Goal: Register for event/course

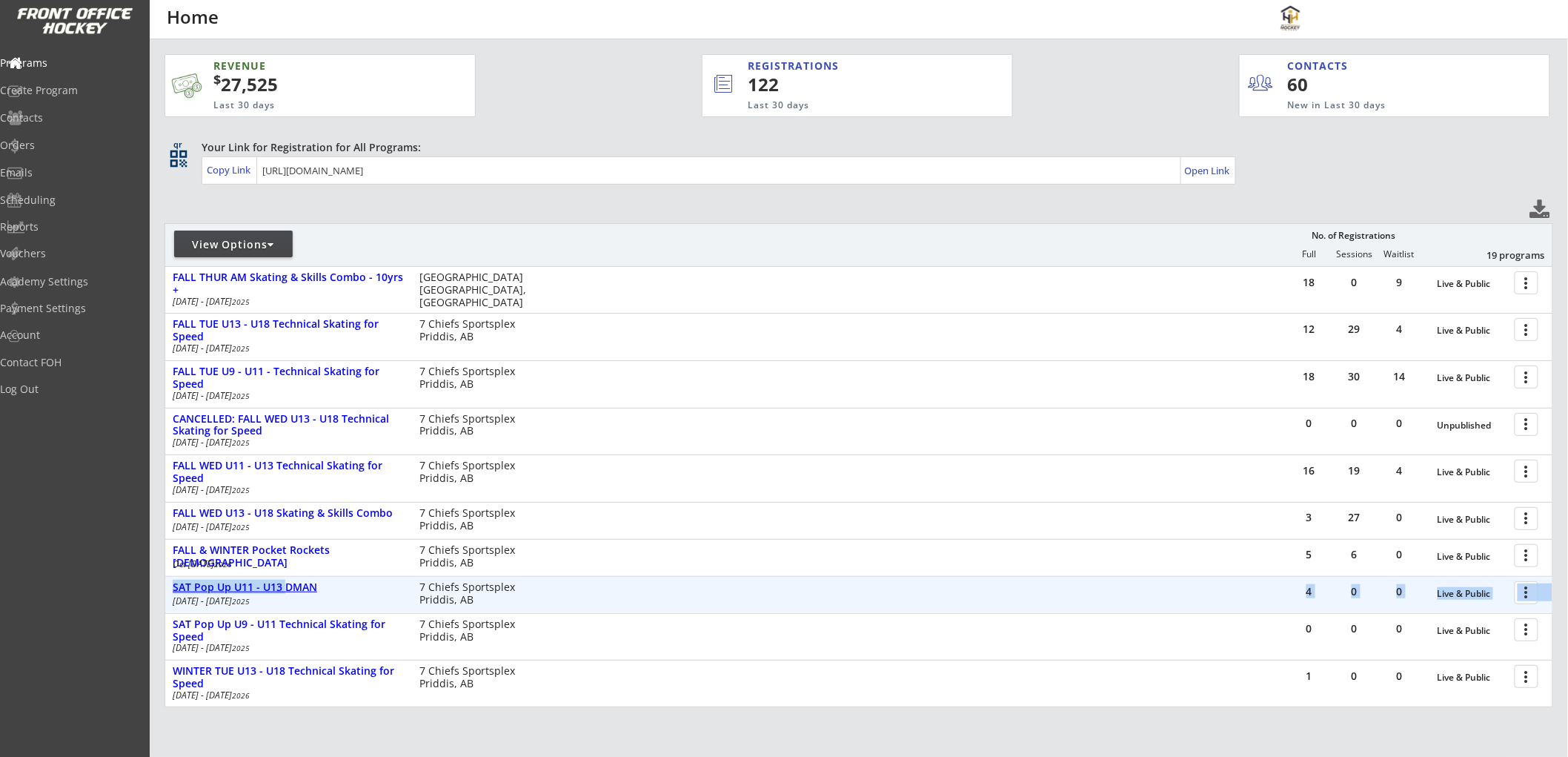
click at [285, 578] on div "4 0 0 Live & Public more_vert SAT Pop Up U11 - U13 DMAN [DATE] - [DATE] 7 Chief…" at bounding box center [858, 594] width 1387 height 35
click at [286, 582] on div "SAT Pop Up U11 - U13 DMAN" at bounding box center [287, 588] width 231 height 13
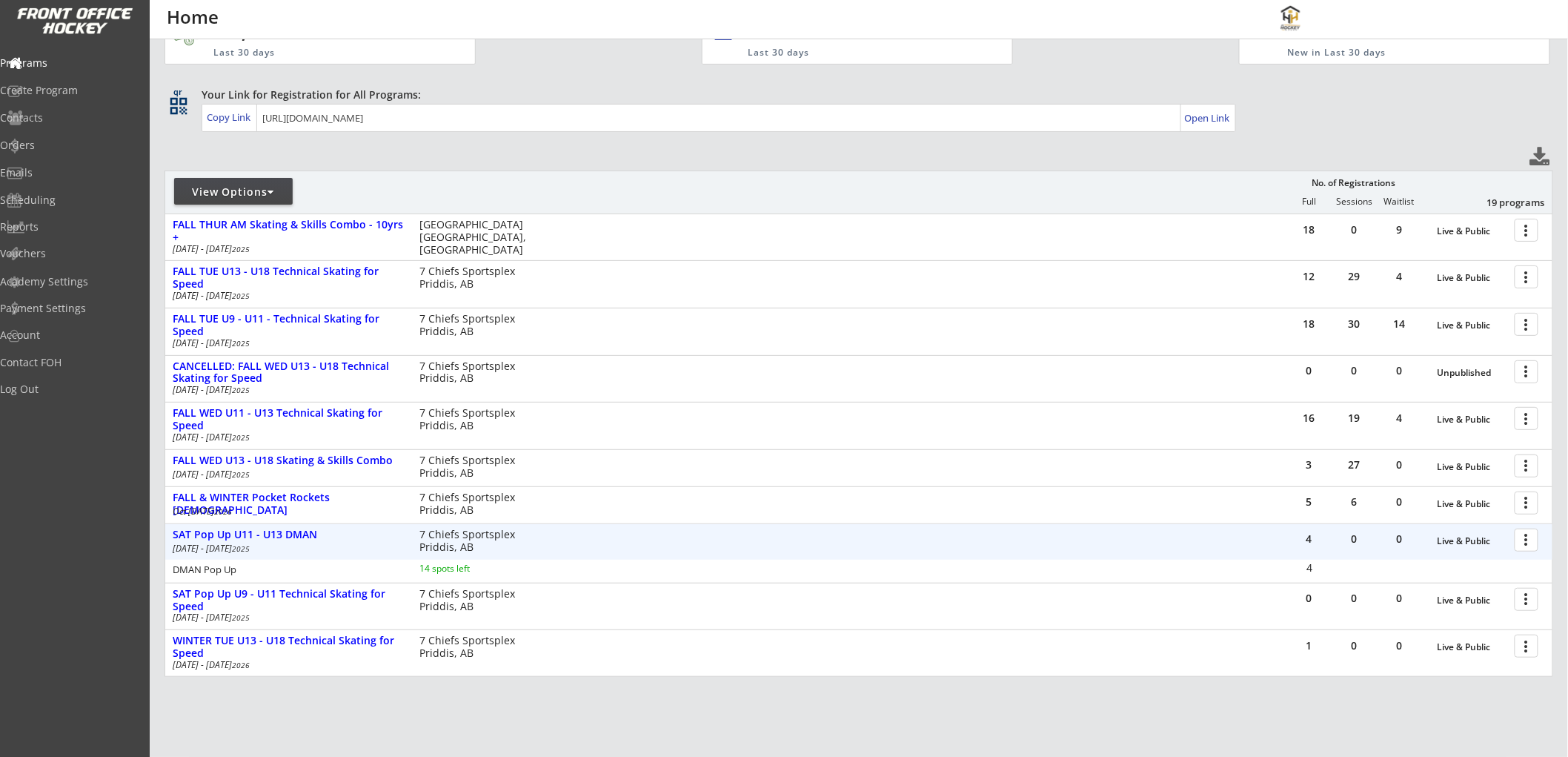
scroll to position [82, 0]
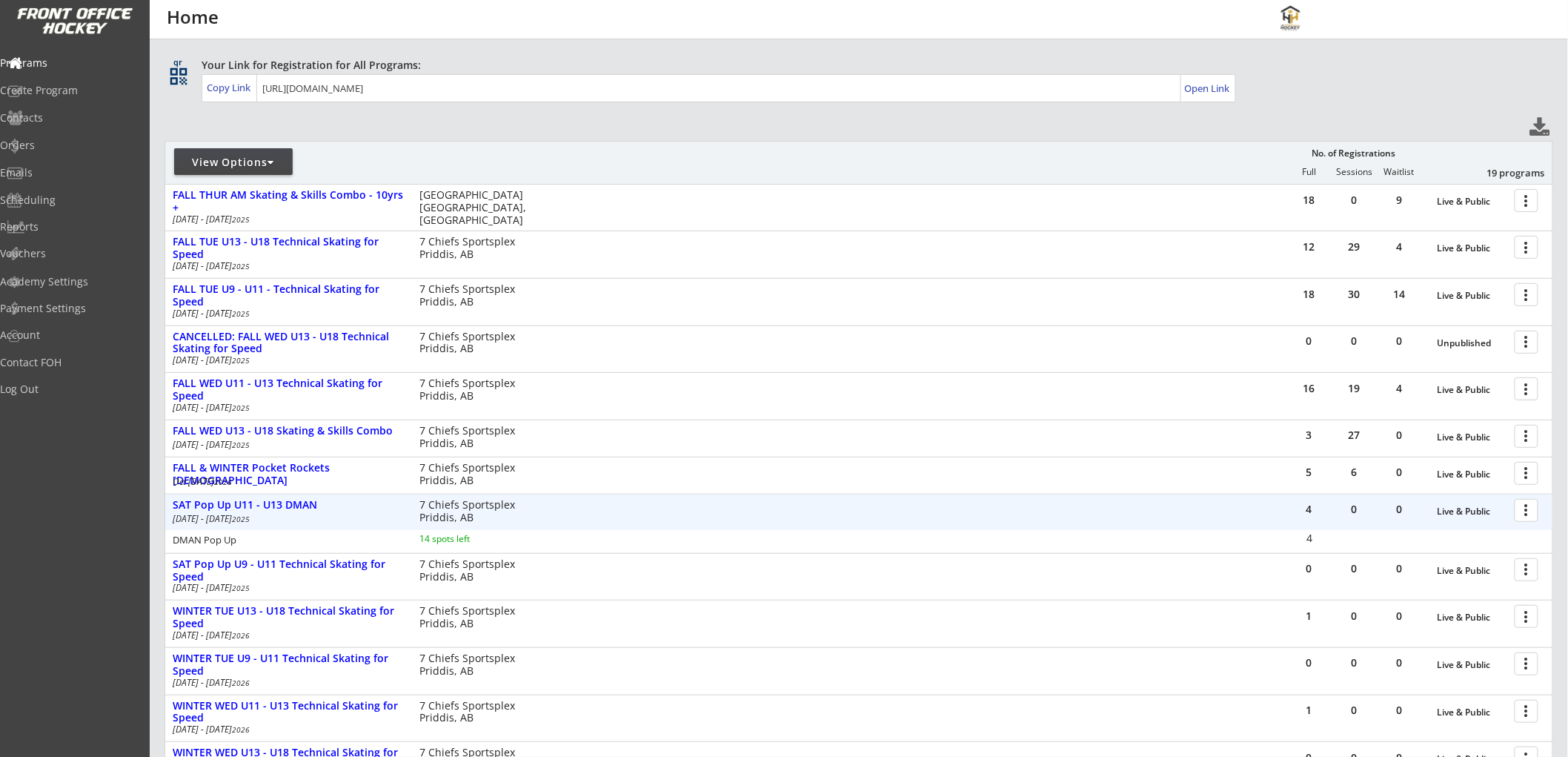
click at [1531, 510] on div at bounding box center [1529, 510] width 26 height 26
click at [1458, 577] on div "Registration Page" at bounding box center [1475, 581] width 106 height 10
click at [243, 161] on div "View Options" at bounding box center [233, 162] width 118 height 14
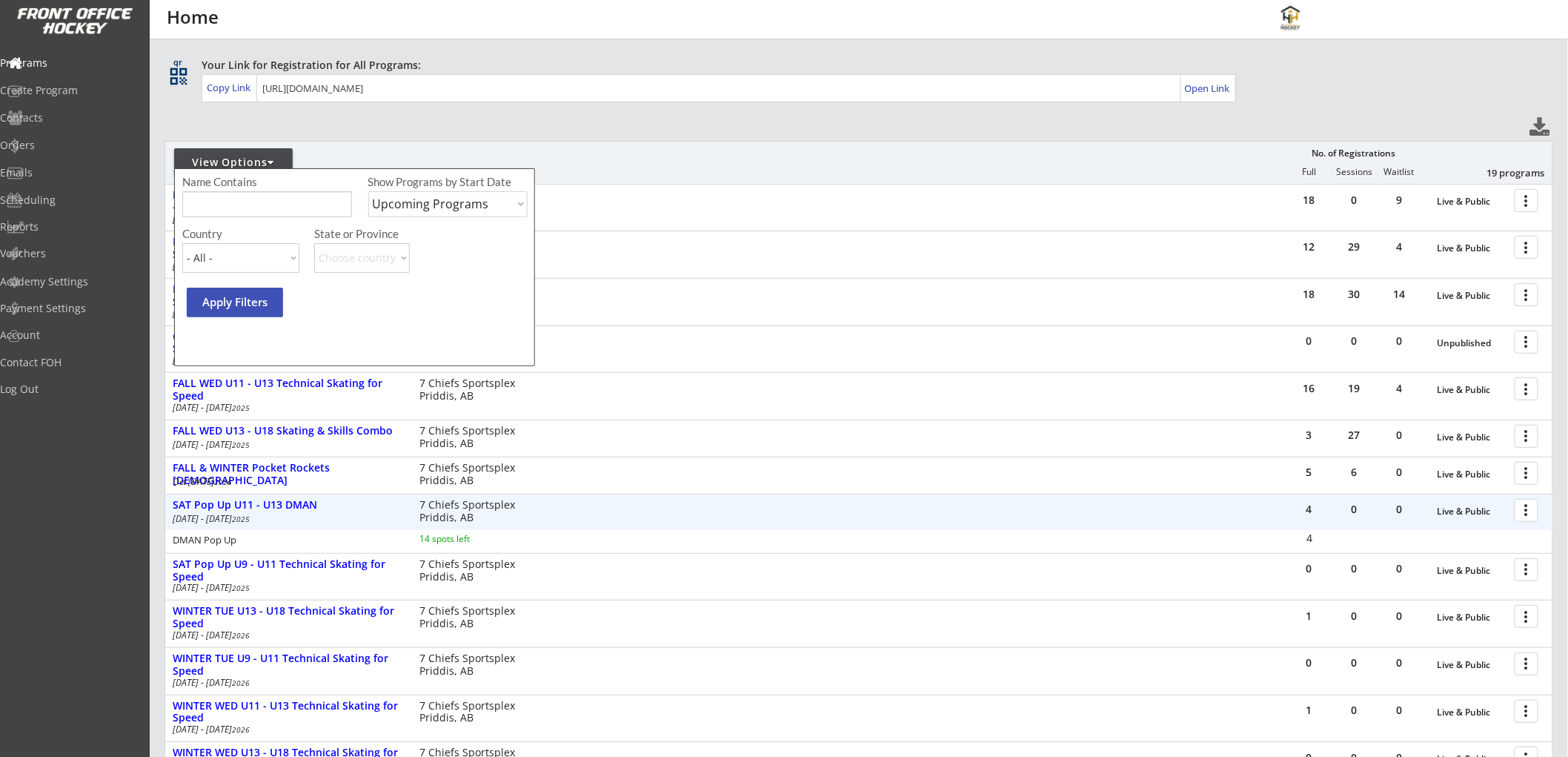
click at [438, 203] on select "Upcoming Programs Past Programs Specific Date Range" at bounding box center [448, 204] width 160 height 26
click at [368, 191] on select "Upcoming Programs Past Programs Specific Date Range" at bounding box center [448, 204] width 160 height 26
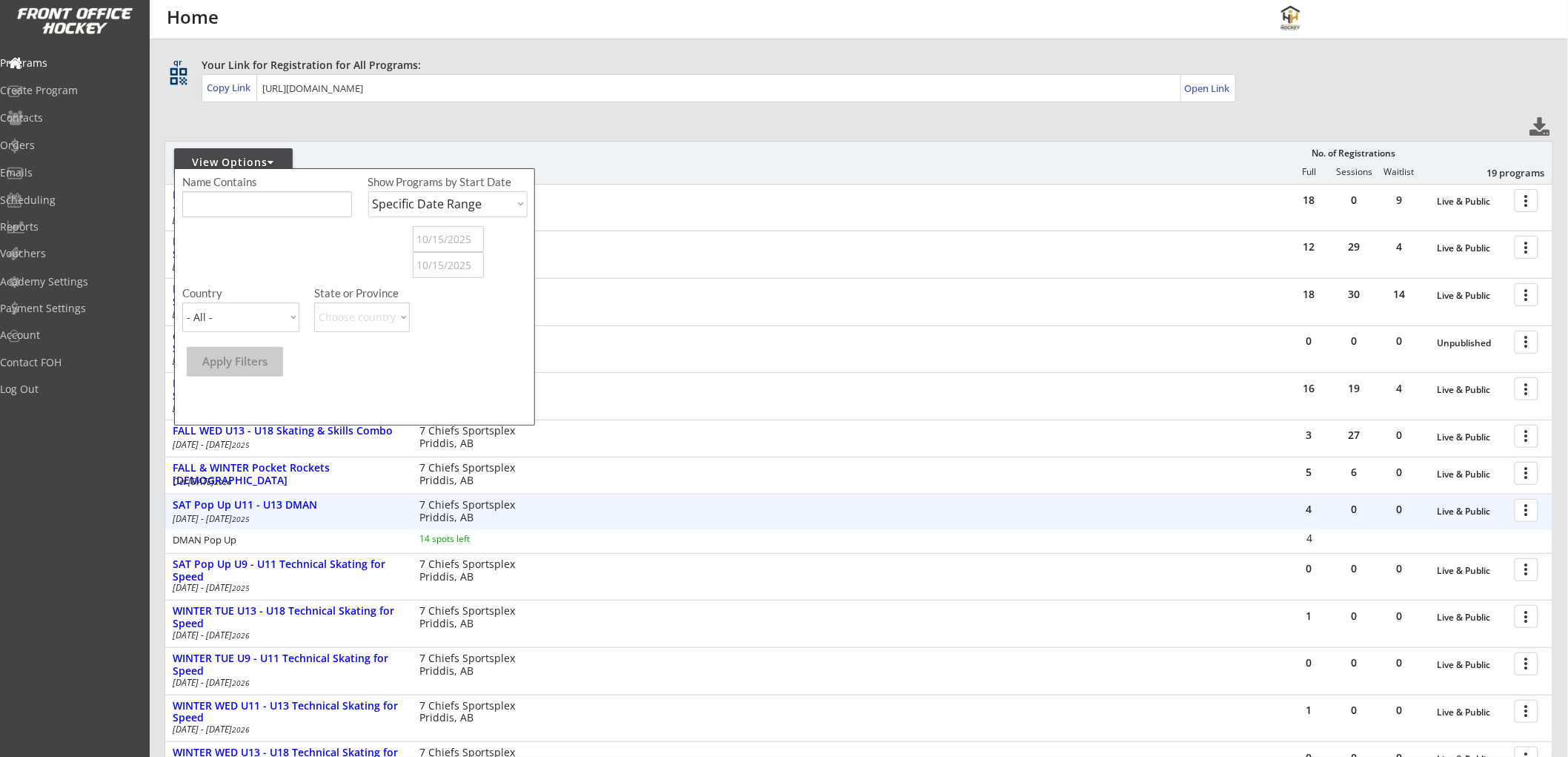
click at [421, 201] on select "Upcoming Programs Past Programs Specific Date Range" at bounding box center [448, 204] width 160 height 26
select select ""Past Programs""
click at [368, 191] on select "Upcoming Programs Past Programs Specific Date Range" at bounding box center [448, 204] width 160 height 26
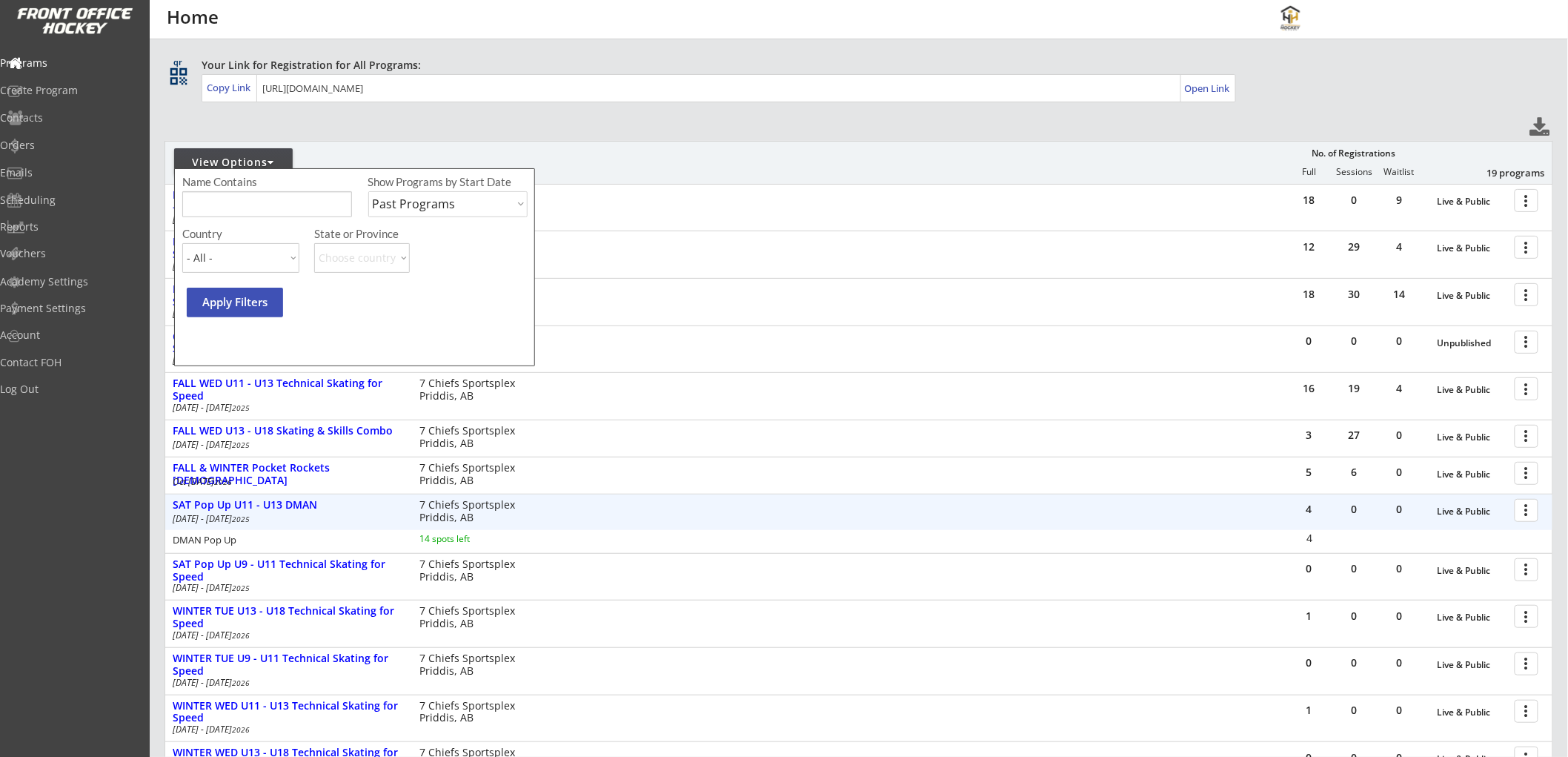
click at [229, 256] on select "- All - [GEOGRAPHIC_DATA] [GEOGRAPHIC_DATA]" at bounding box center [240, 258] width 117 height 30
click at [245, 205] on input "input" at bounding box center [266, 204] width 170 height 26
type input "dman"
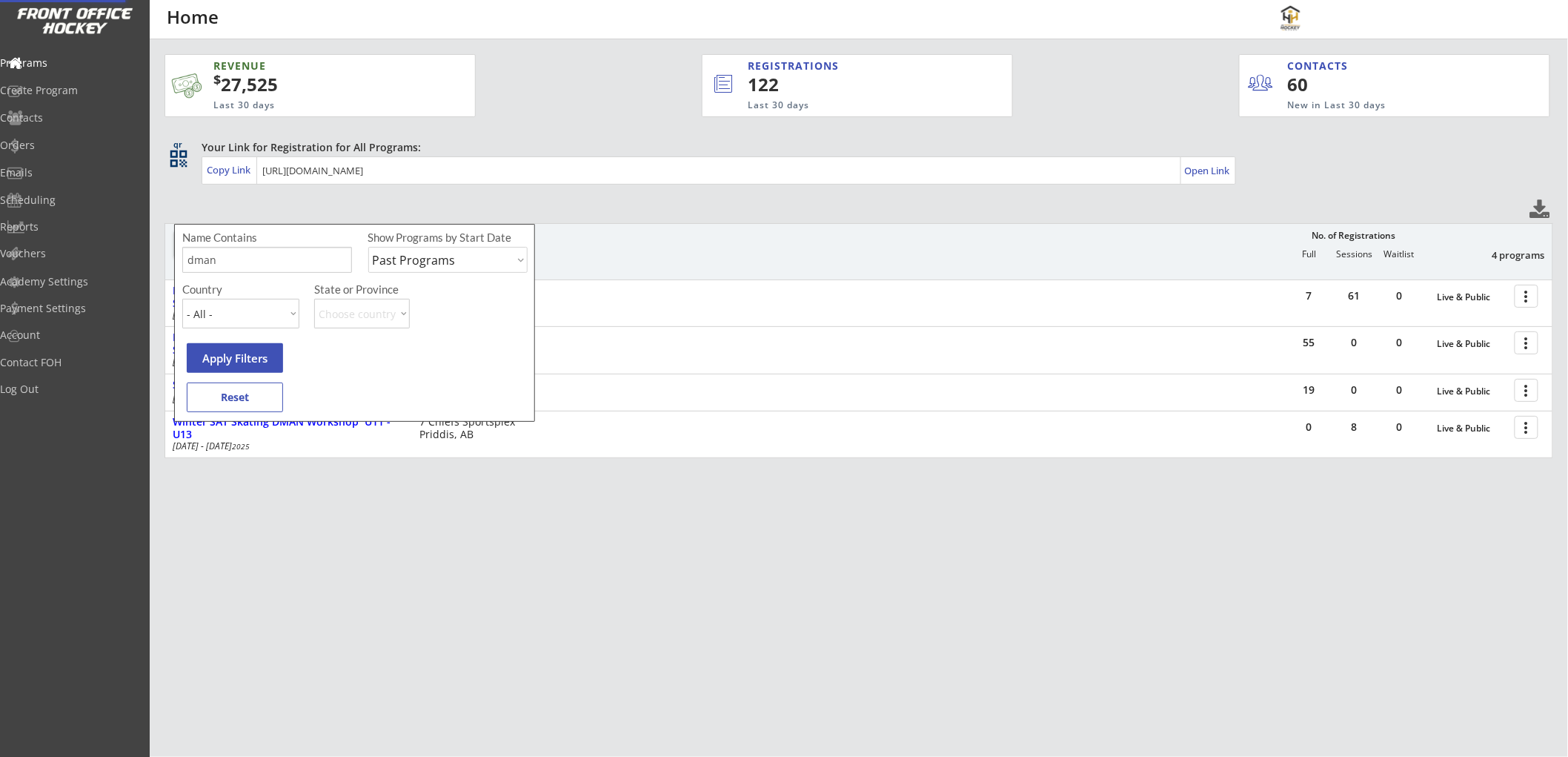
scroll to position [26, 0]
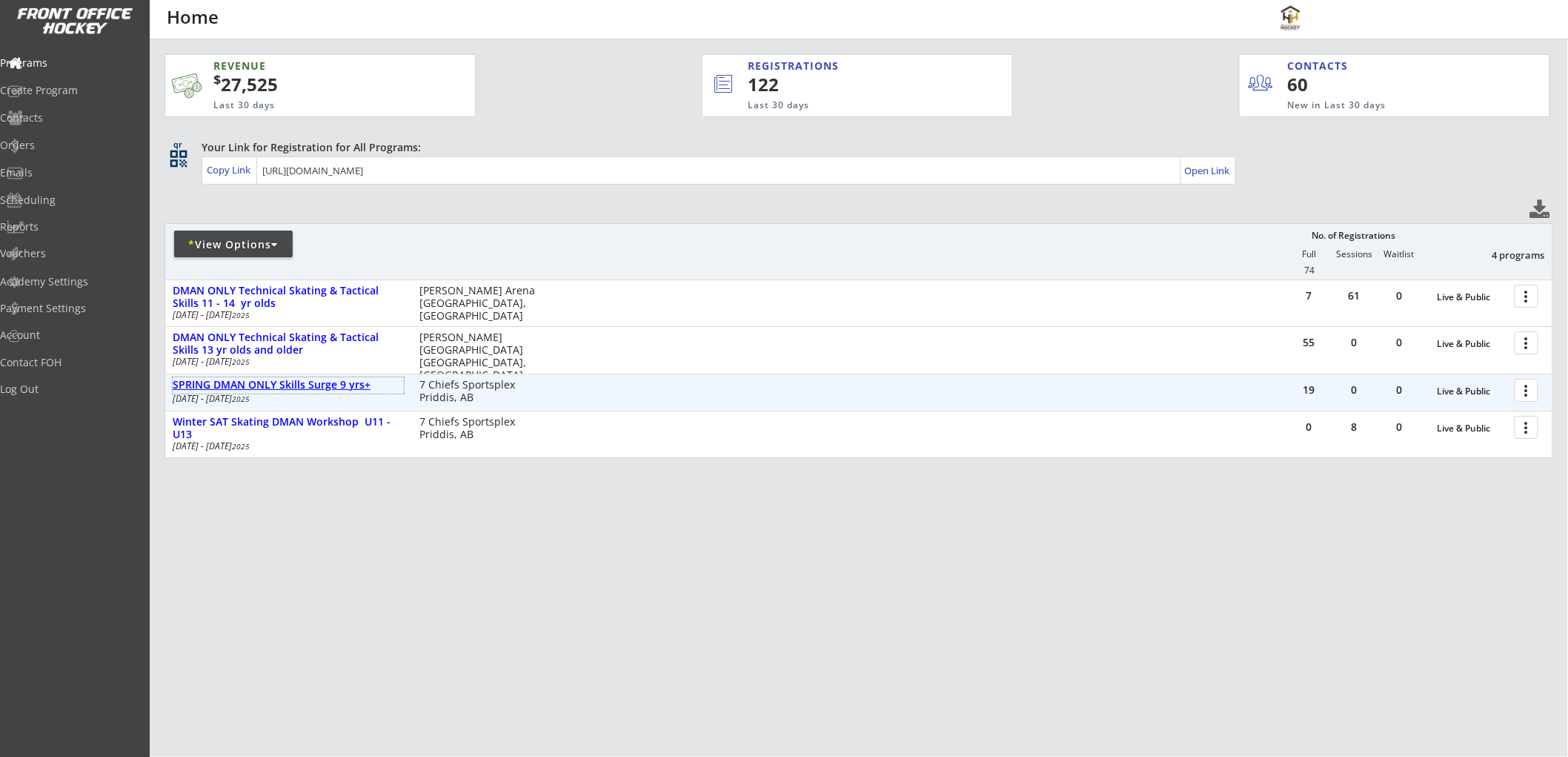
click at [337, 378] on div "SPRING DMAN ONLY Skills Surge 9 yrs+" at bounding box center [287, 385] width 231 height 13
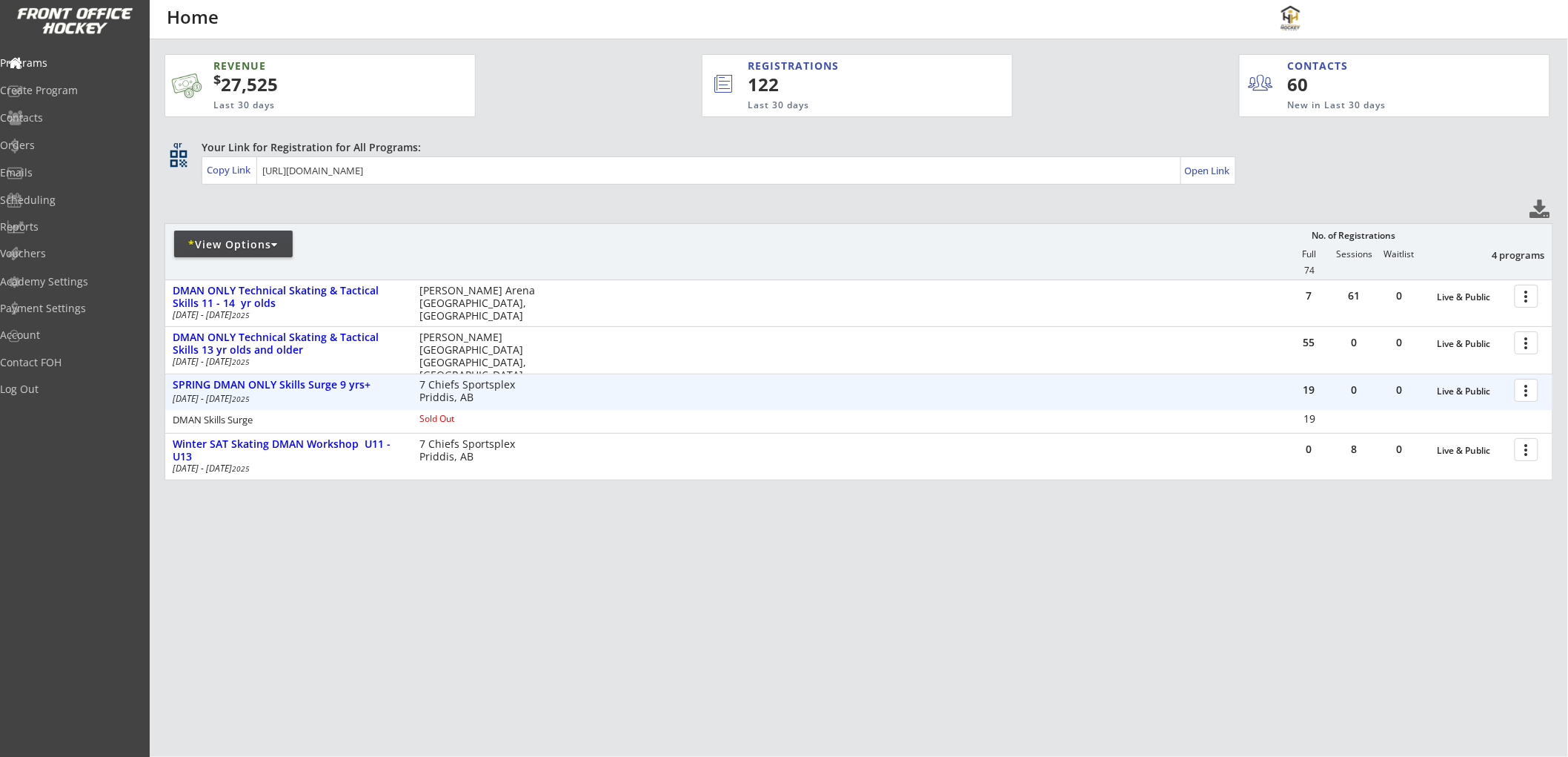
click at [1525, 377] on div at bounding box center [1529, 390] width 26 height 26
click at [1442, 431] on div "Registration Page" at bounding box center [1475, 436] width 106 height 10
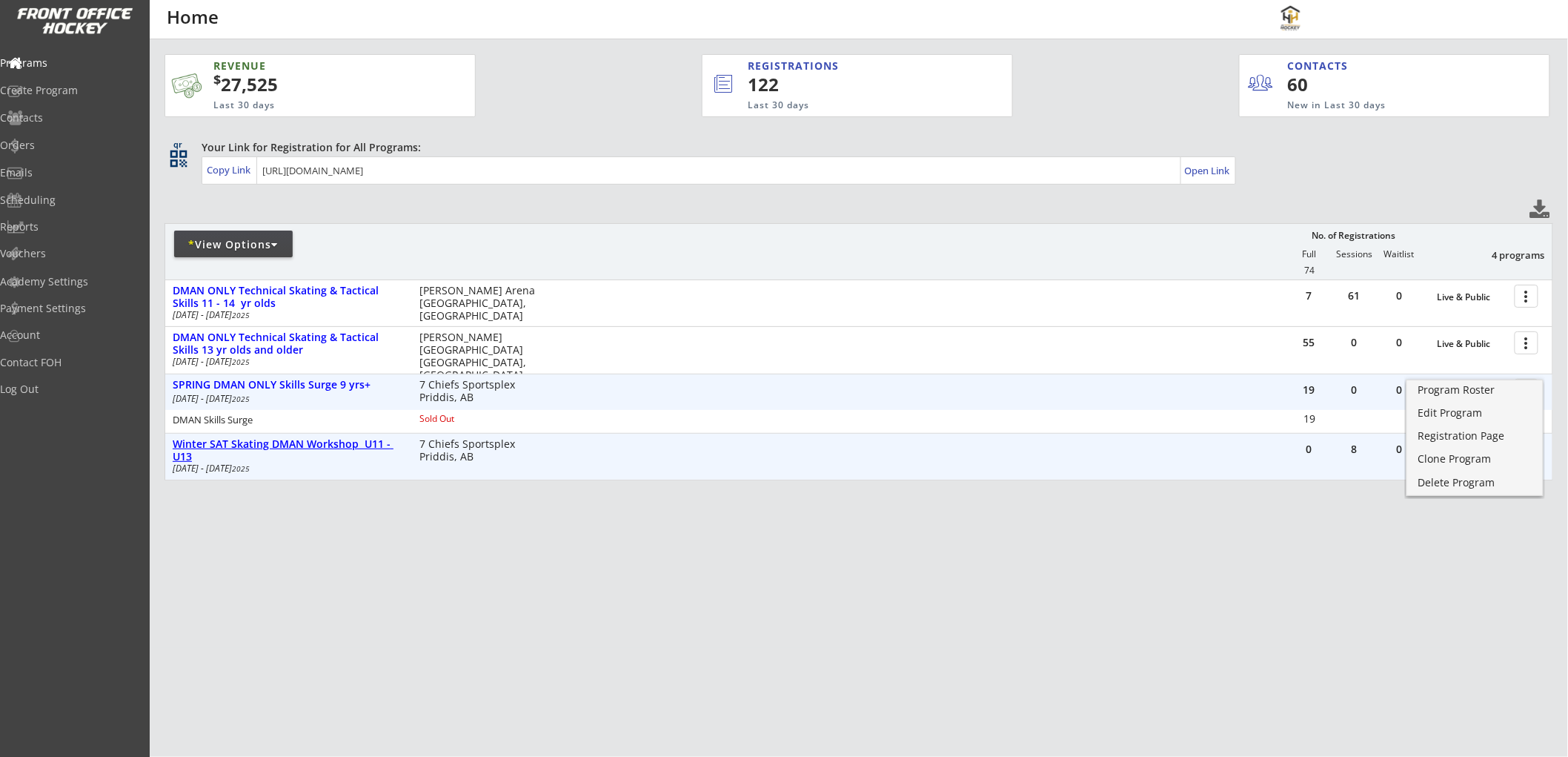
click at [269, 438] on div "Winter SAT Skating DMAN Workshop U11 - U13" at bounding box center [287, 450] width 231 height 25
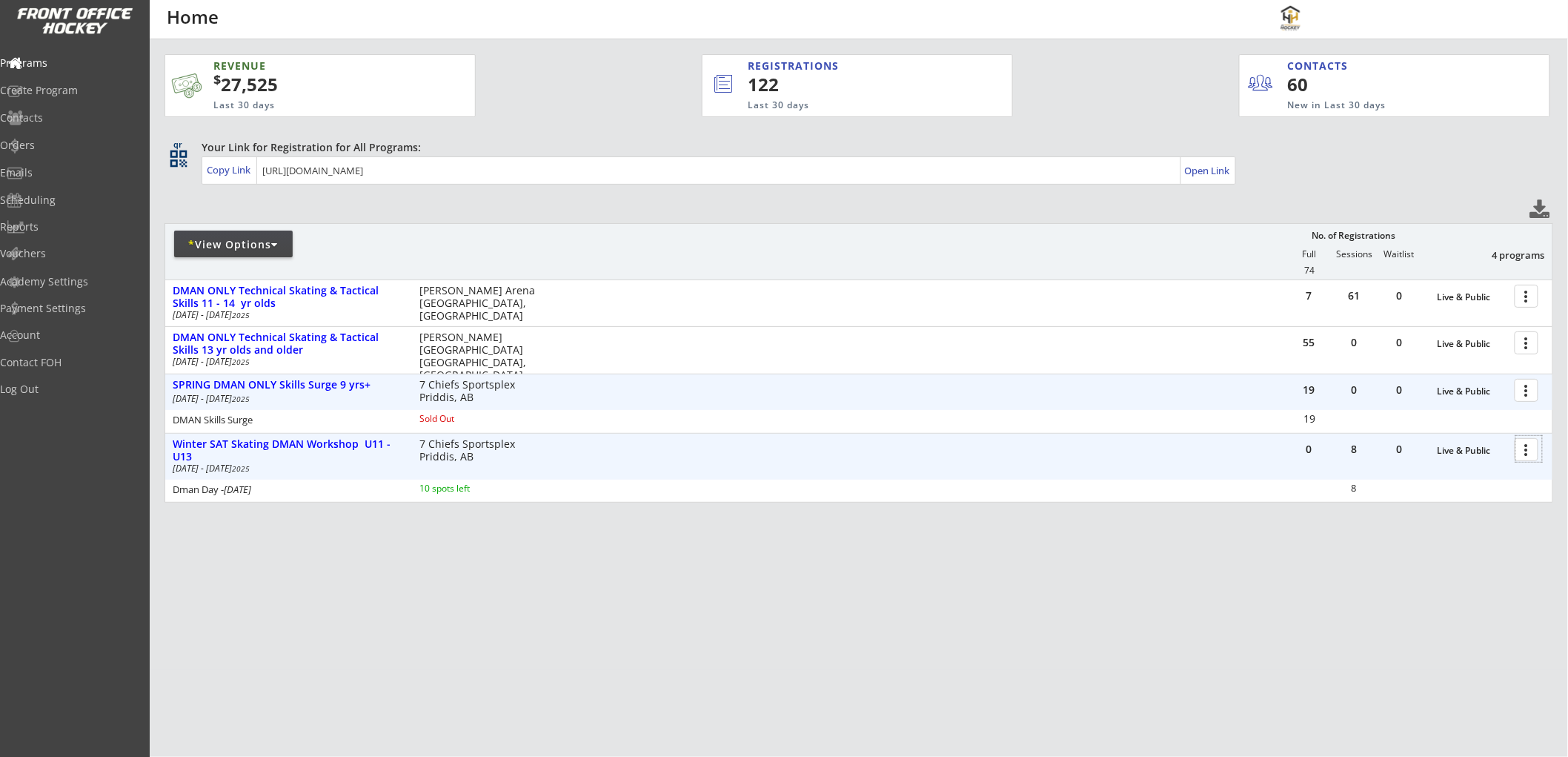
click at [1526, 436] on div at bounding box center [1529, 449] width 26 height 26
click at [1448, 493] on div "Registration Page" at bounding box center [1475, 494] width 106 height 10
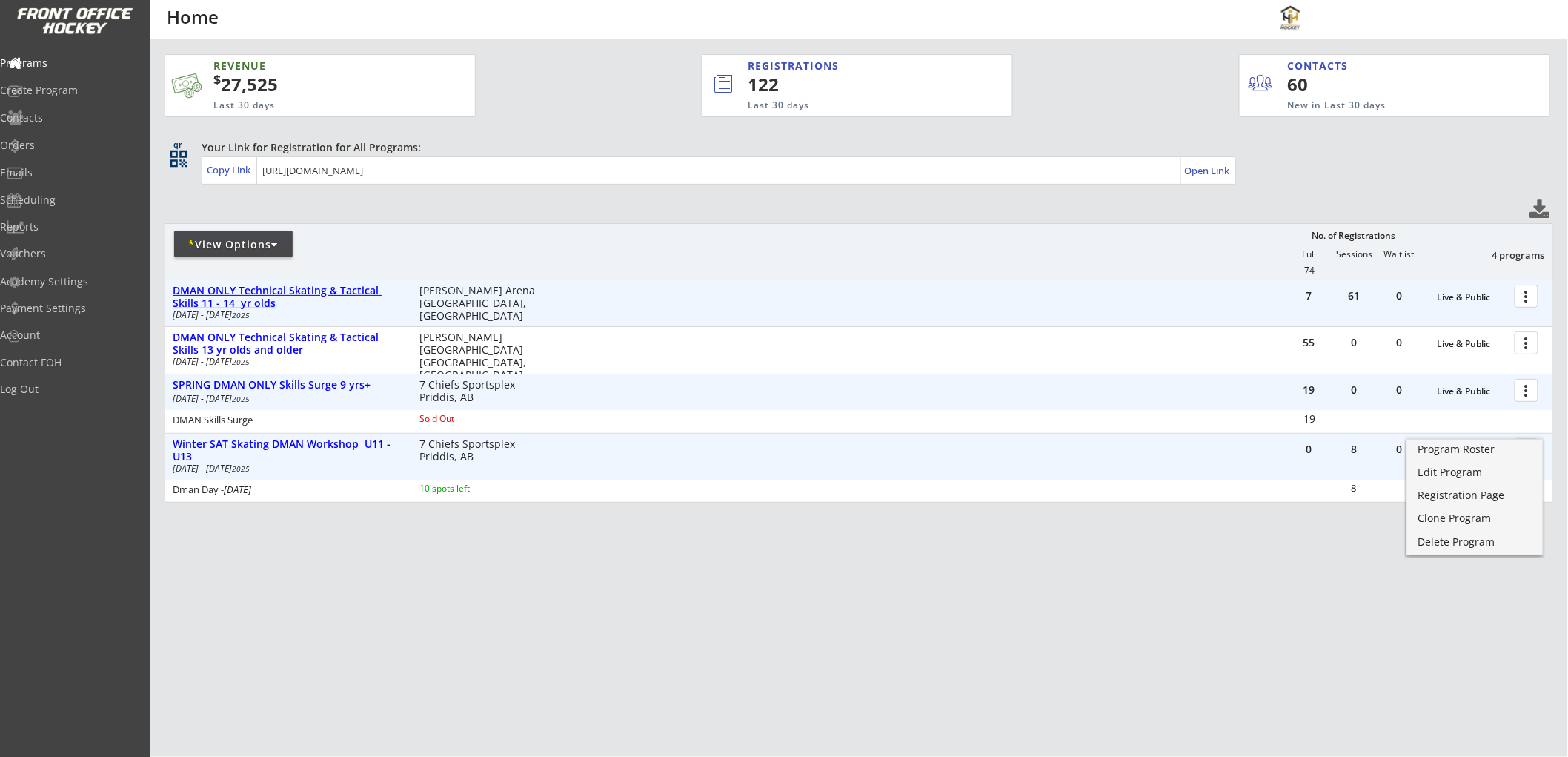
click at [356, 284] on div "DMAN ONLY Technical Skating & Tactical Skills 11 - 14 yr olds" at bounding box center [287, 296] width 231 height 25
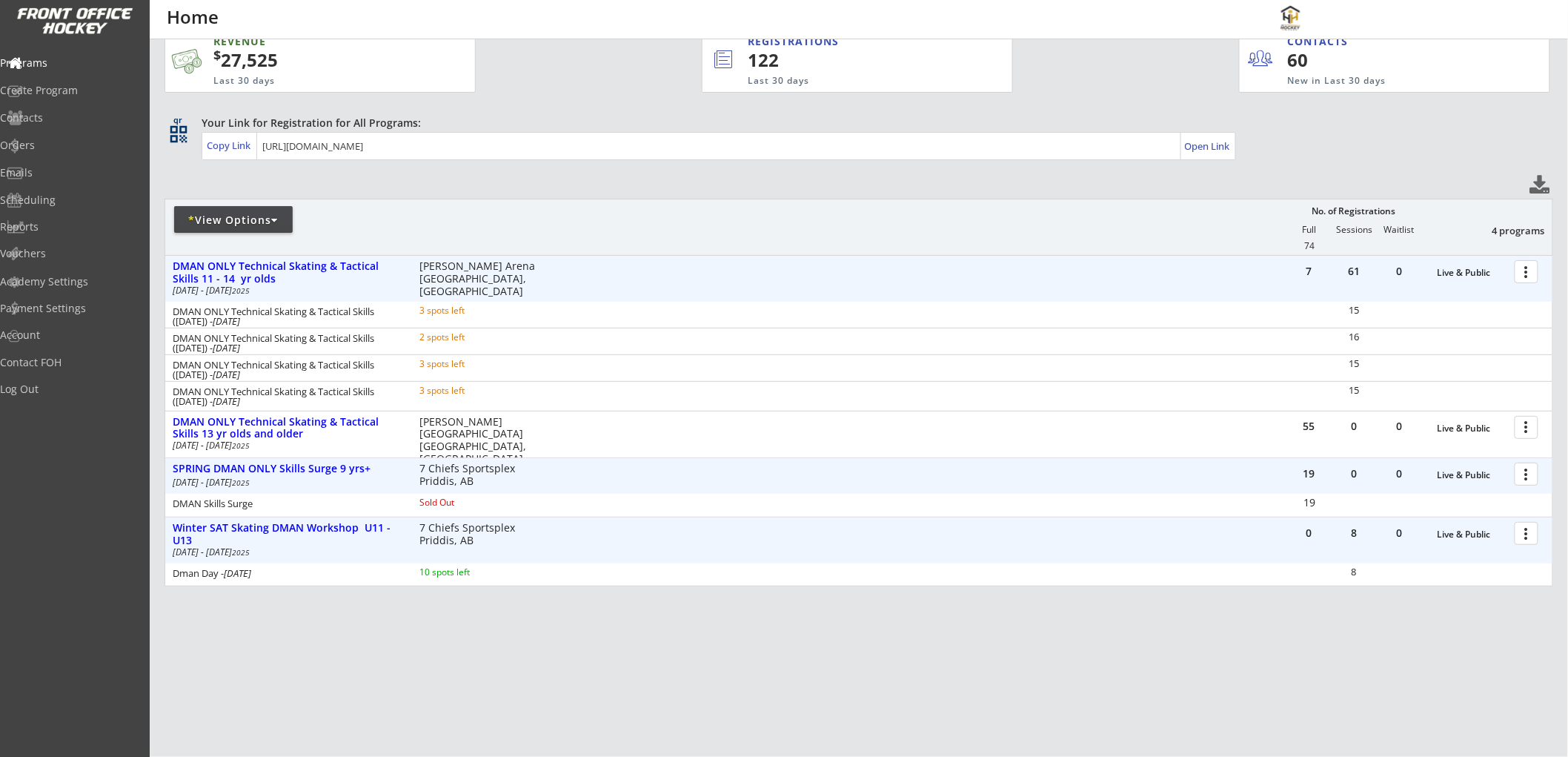
click at [1520, 261] on div at bounding box center [1529, 271] width 26 height 26
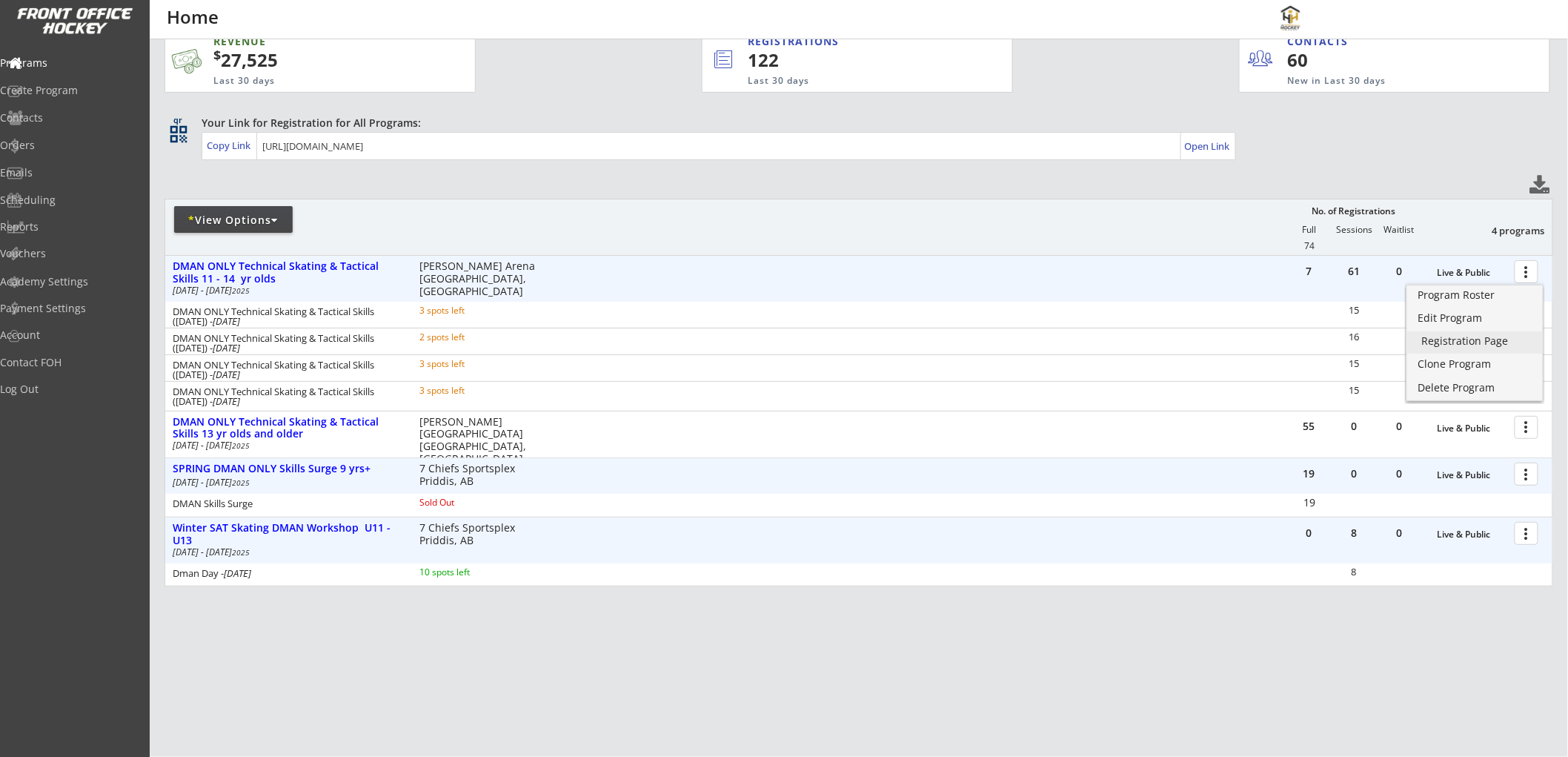
click at [1448, 341] on div "Registration Page" at bounding box center [1475, 341] width 106 height 10
click at [248, 206] on div "* View Options" at bounding box center [233, 219] width 118 height 27
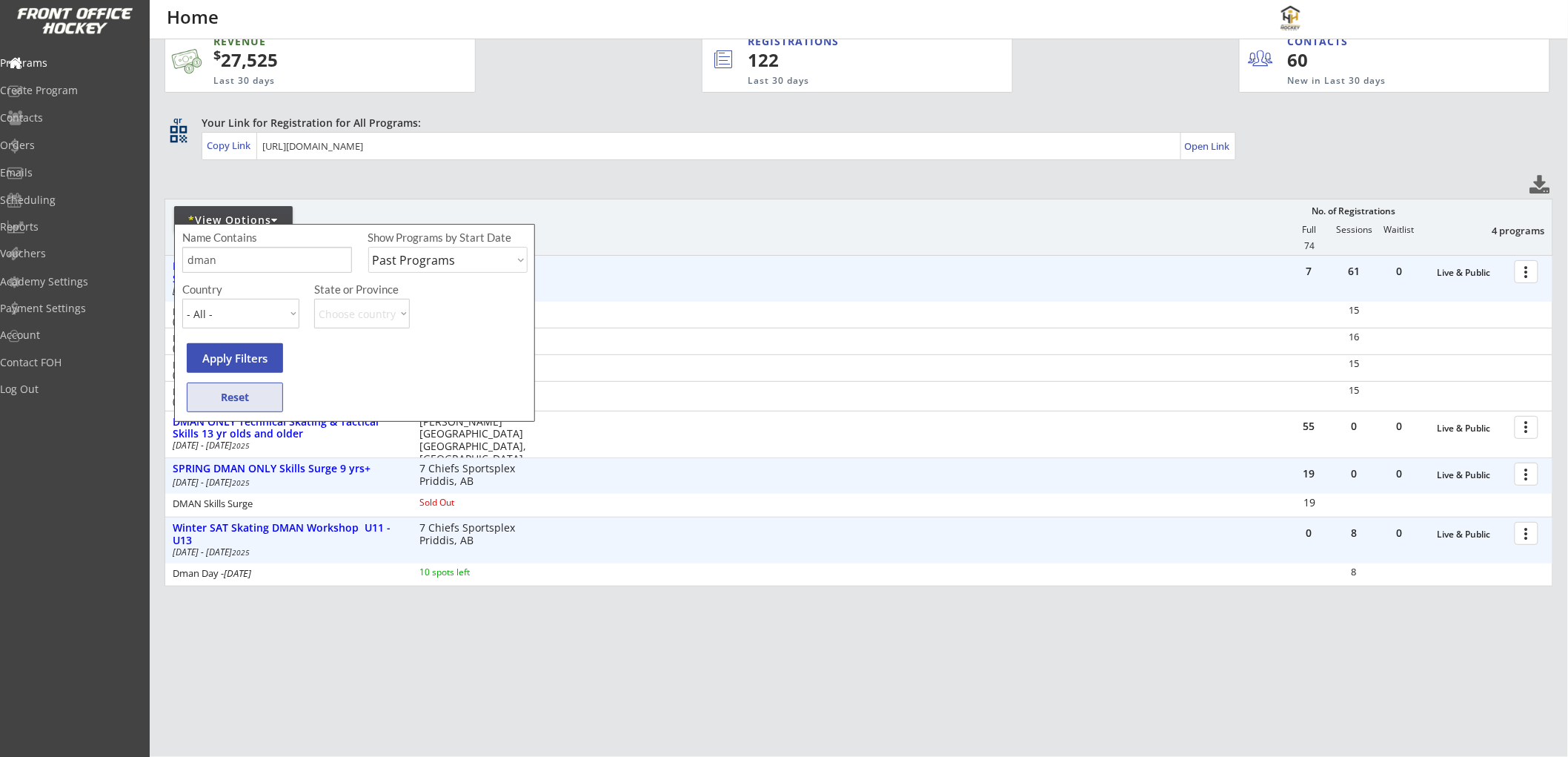
click at [248, 395] on button "Reset" at bounding box center [235, 397] width 97 height 30
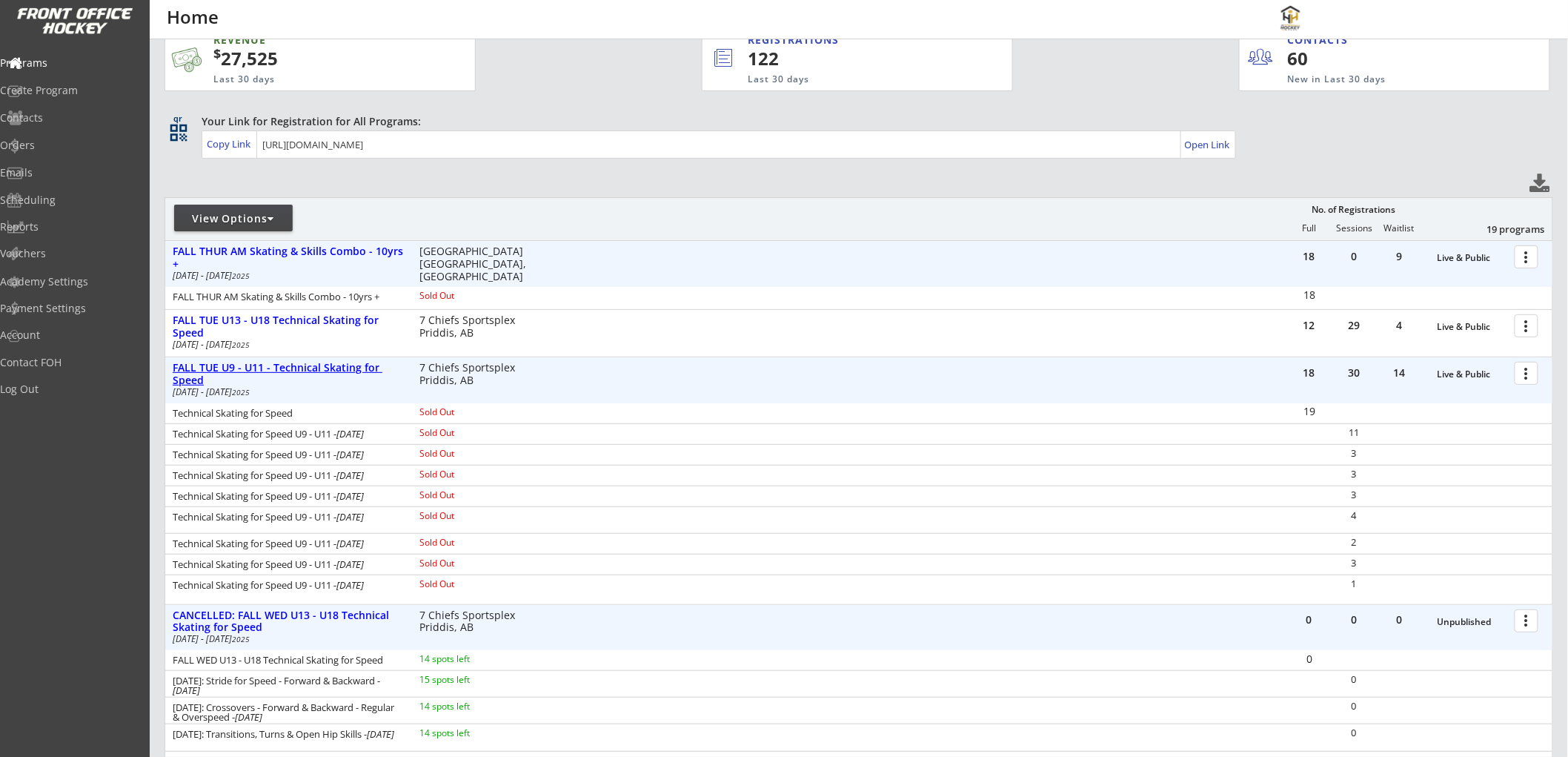
click at [349, 368] on div "FALL TUE U9 - U11 - Technical Skating for Speed" at bounding box center [287, 374] width 231 height 25
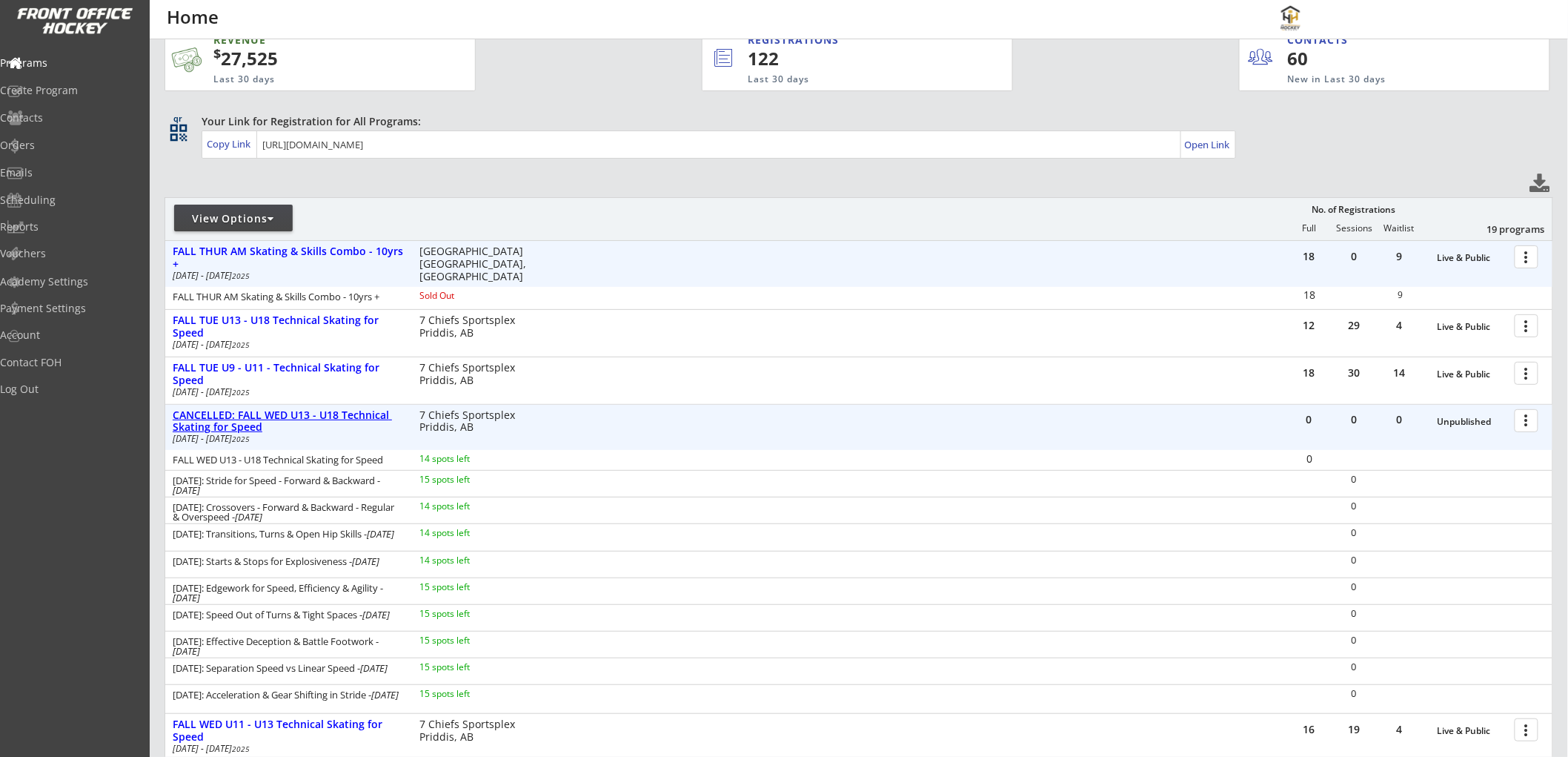
click at [347, 412] on div "CANCELLED: FALL WED U13 - U18 Technical Skating for Speed" at bounding box center [287, 421] width 231 height 25
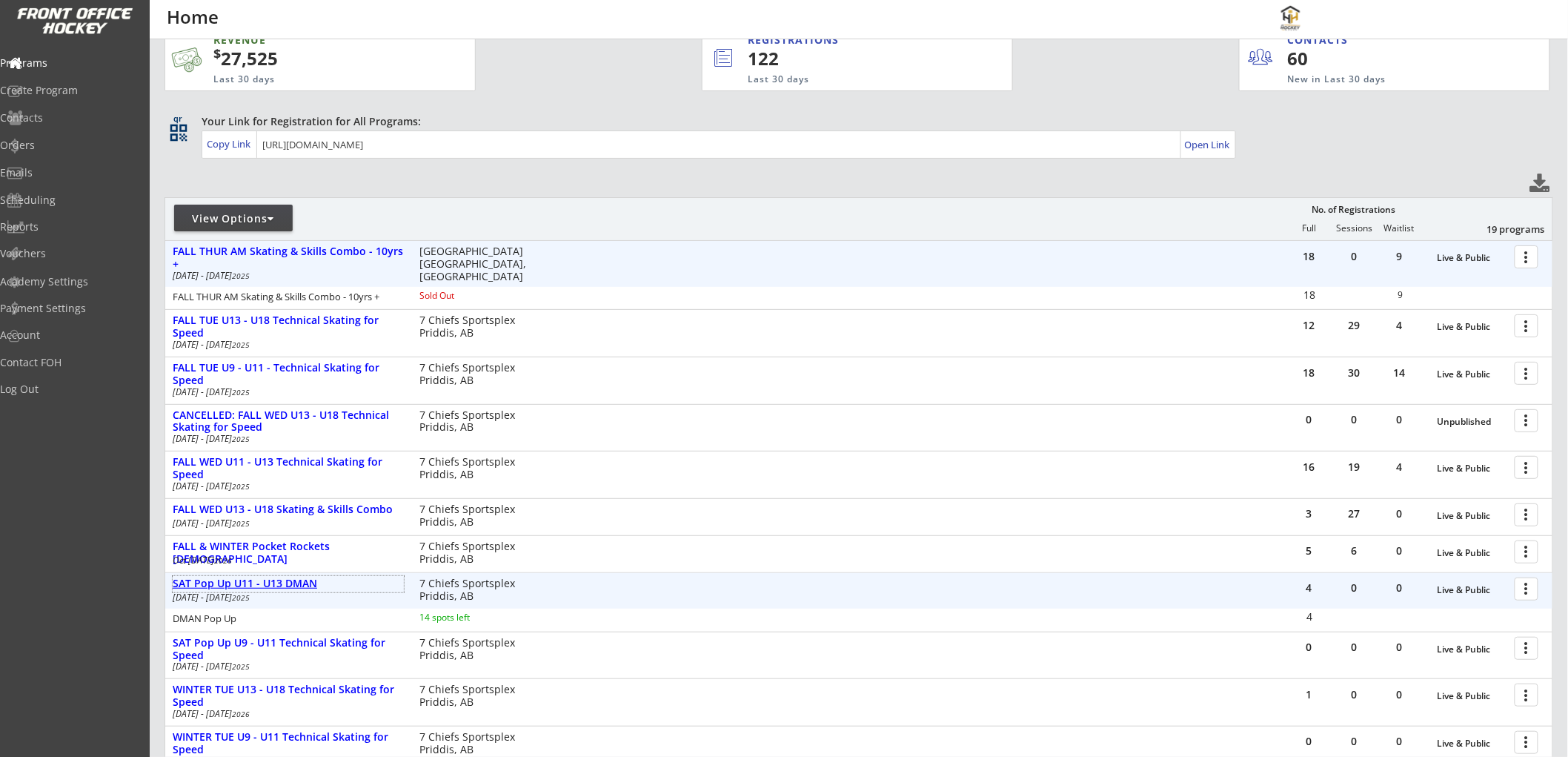
click at [314, 582] on div "SAT Pop Up U11 - U13 DMAN" at bounding box center [287, 584] width 231 height 13
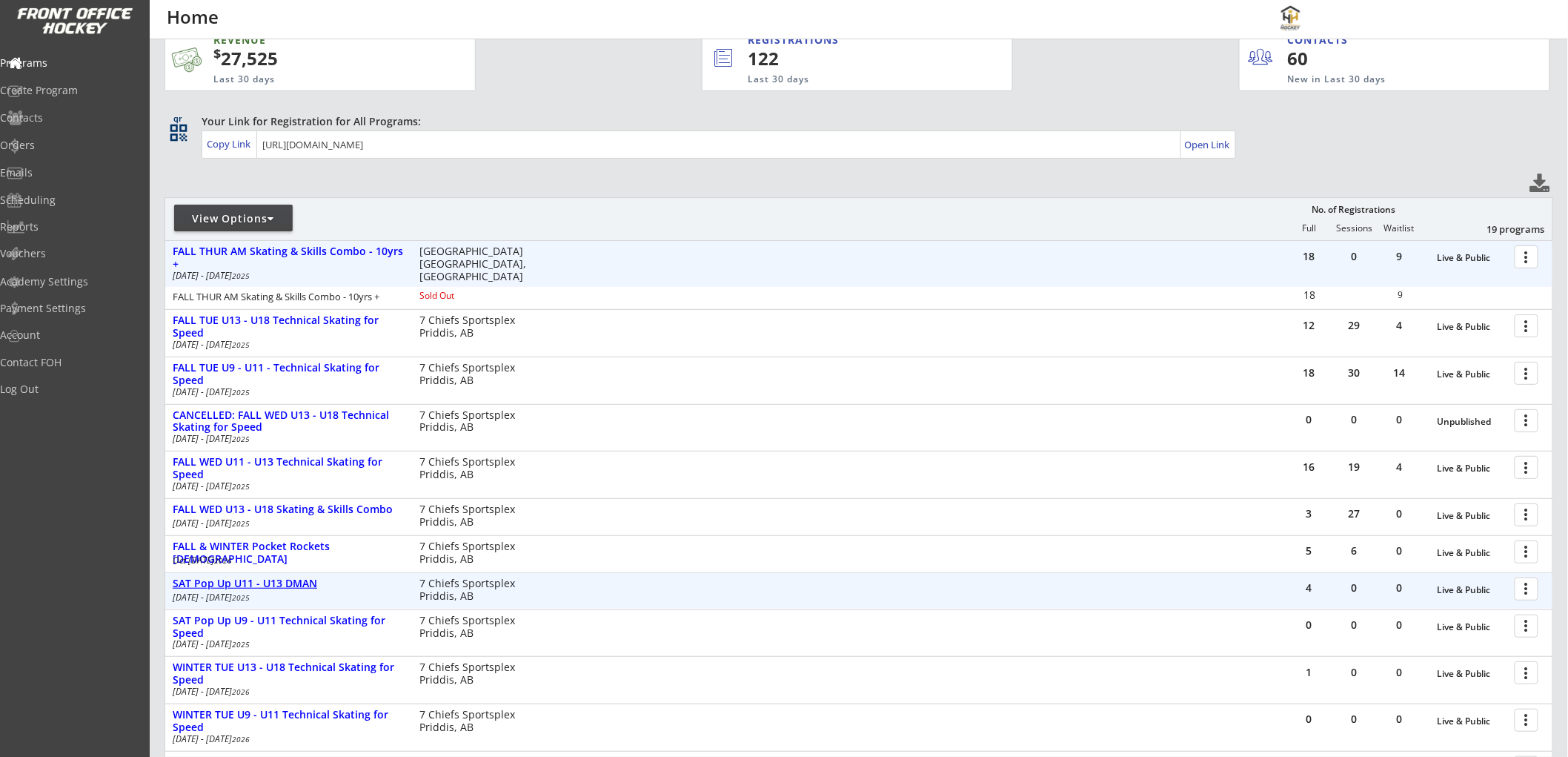
click at [314, 582] on div "SAT Pop Up U11 - U13 DMAN" at bounding box center [287, 584] width 231 height 13
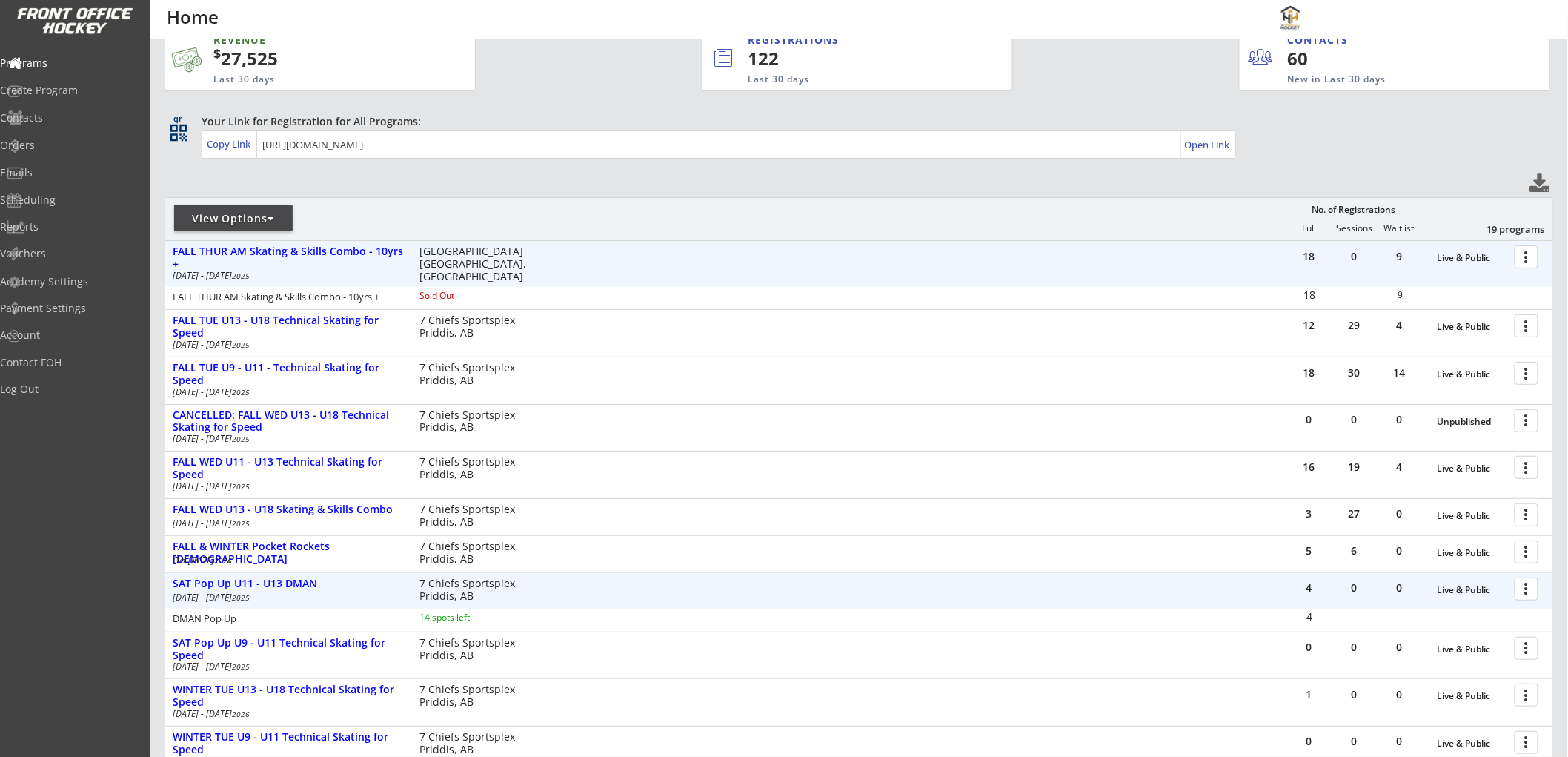
click at [1521, 589] on div at bounding box center [1529, 588] width 26 height 26
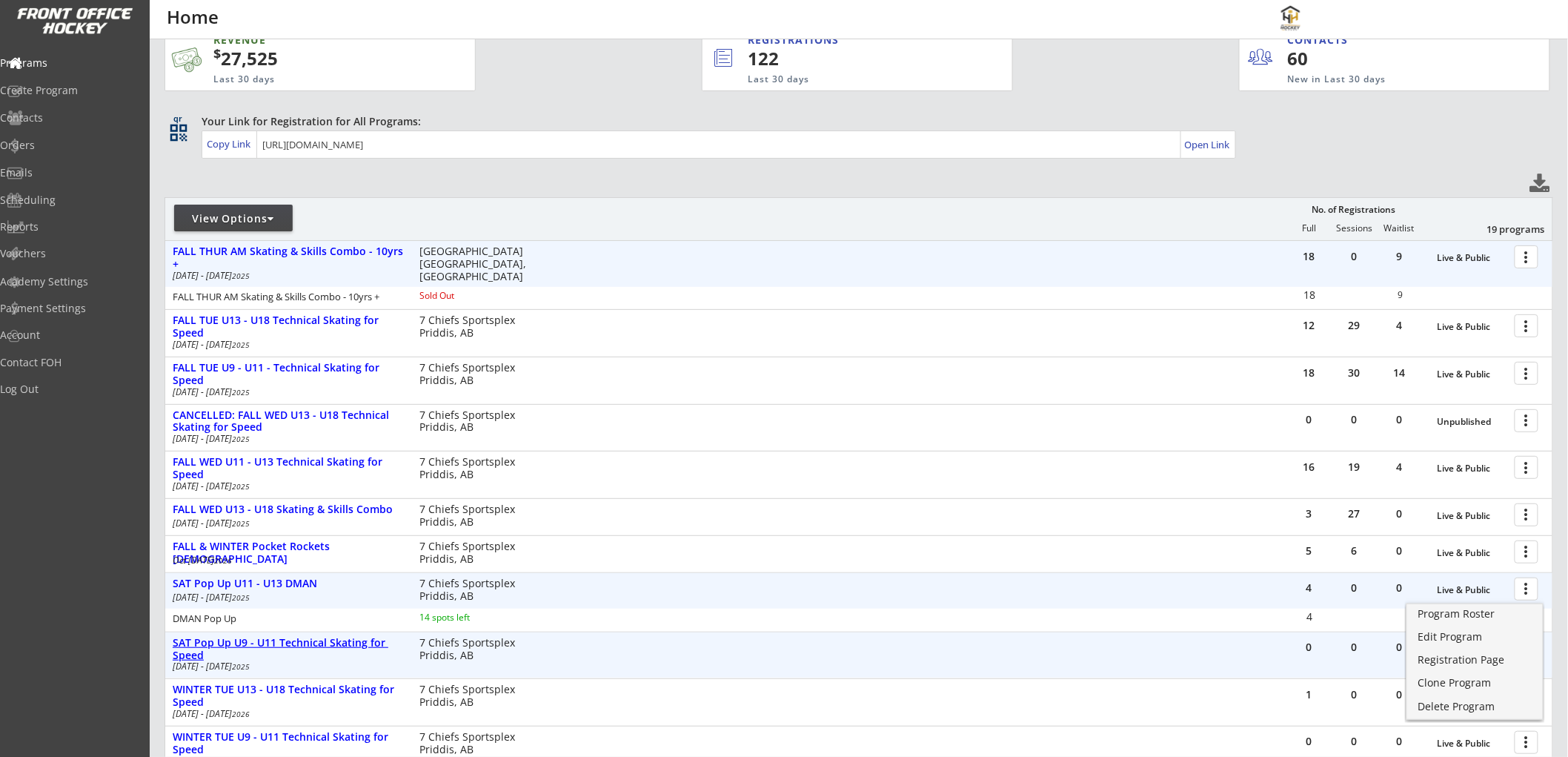
click at [317, 639] on div "SAT Pop Up U9 - U11 Technical Skating for Speed" at bounding box center [287, 649] width 231 height 25
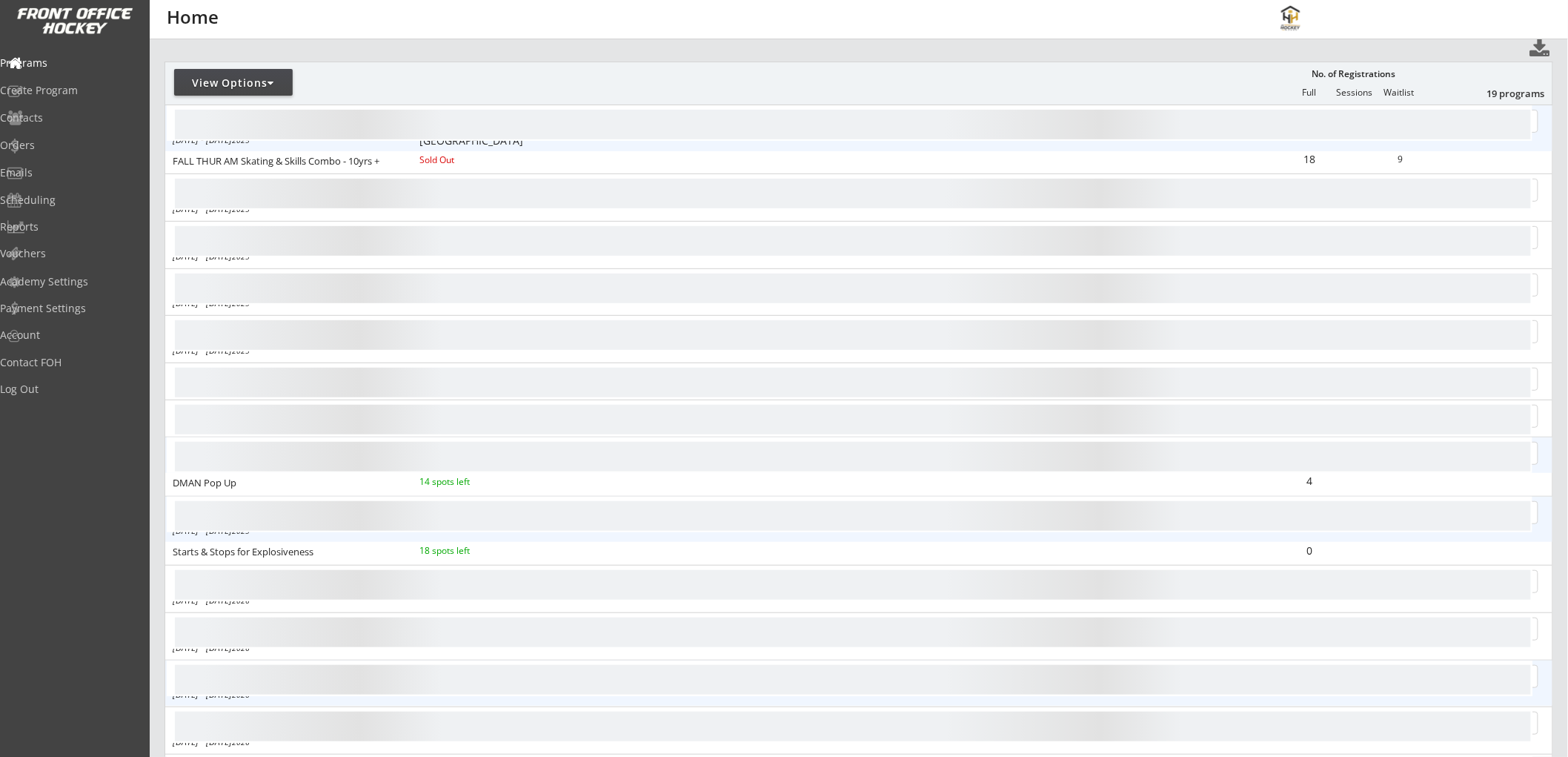
scroll to position [191, 0]
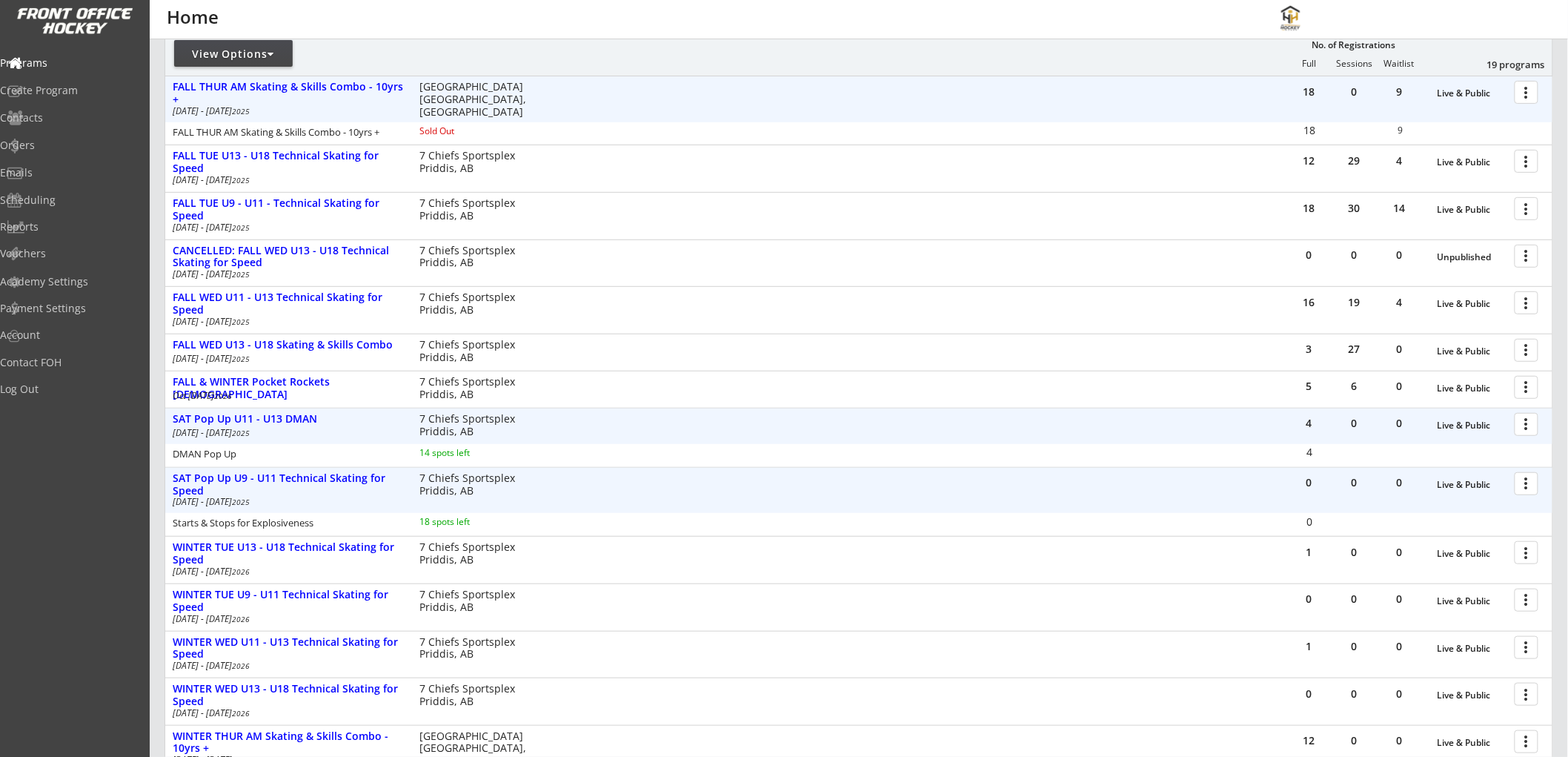
click at [1523, 480] on div at bounding box center [1529, 483] width 26 height 26
drag, startPoint x: 1457, startPoint y: 507, endPoint x: 1463, endPoint y: 530, distance: 23.8
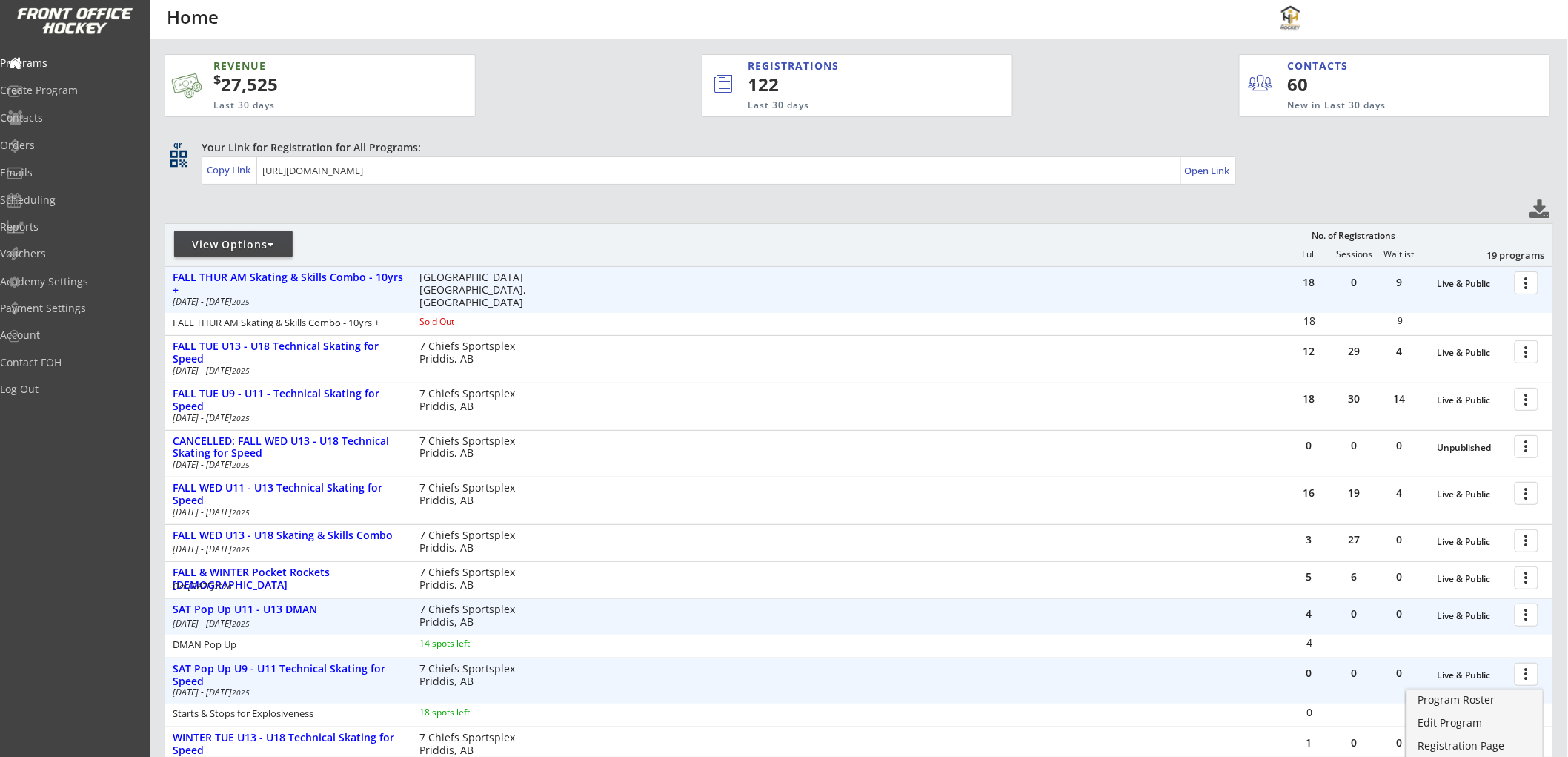
click at [246, 245] on div "View Options" at bounding box center [233, 245] width 118 height 14
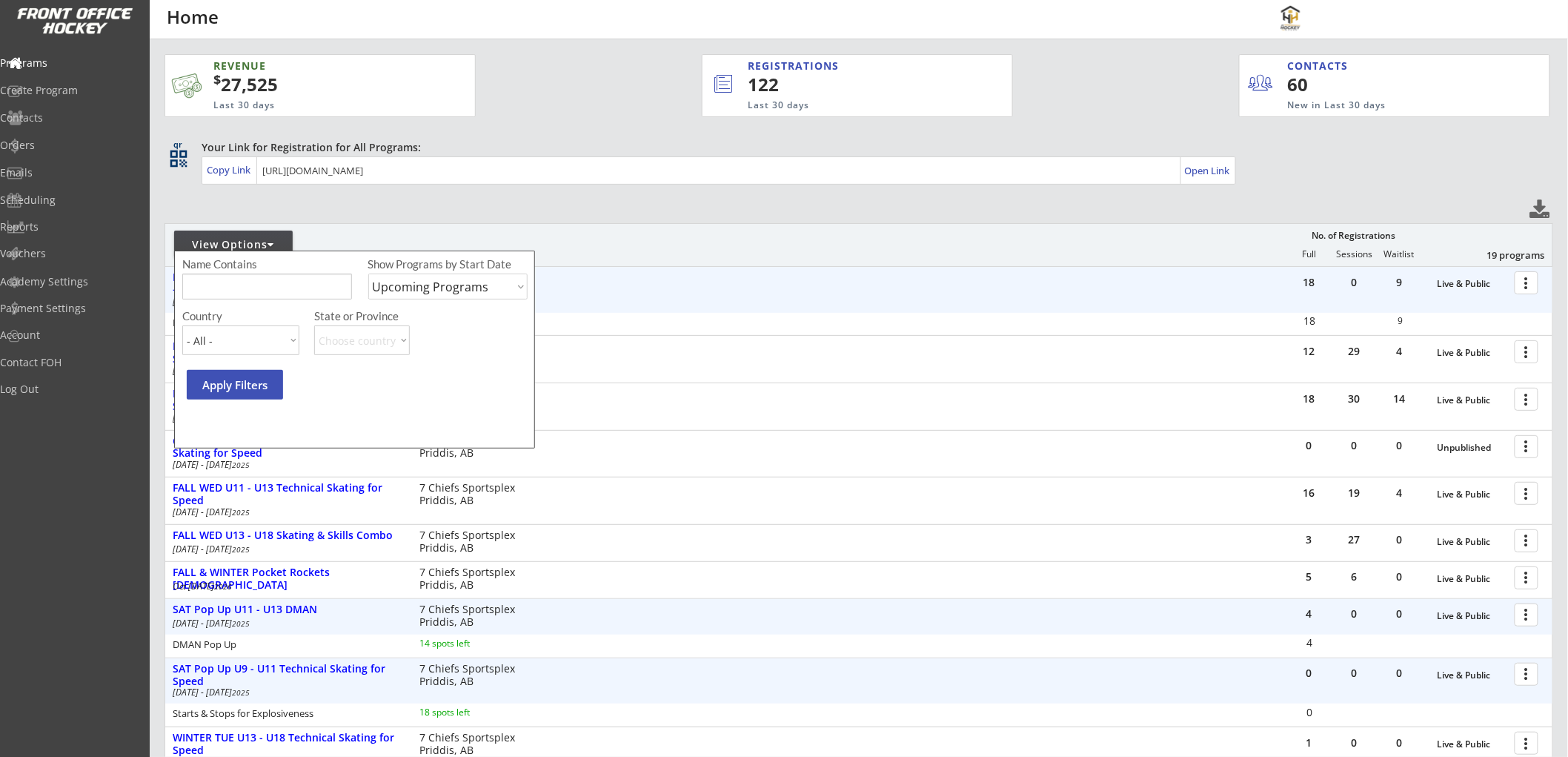
click at [398, 291] on select "Upcoming Programs Past Programs Specific Date Range" at bounding box center [448, 287] width 160 height 26
select select ""Past Programs""
click at [368, 274] on select "Upcoming Programs Past Programs Specific Date Range" at bounding box center [448, 287] width 160 height 26
click at [247, 284] on input "input" at bounding box center [266, 287] width 170 height 26
type input "clinic"
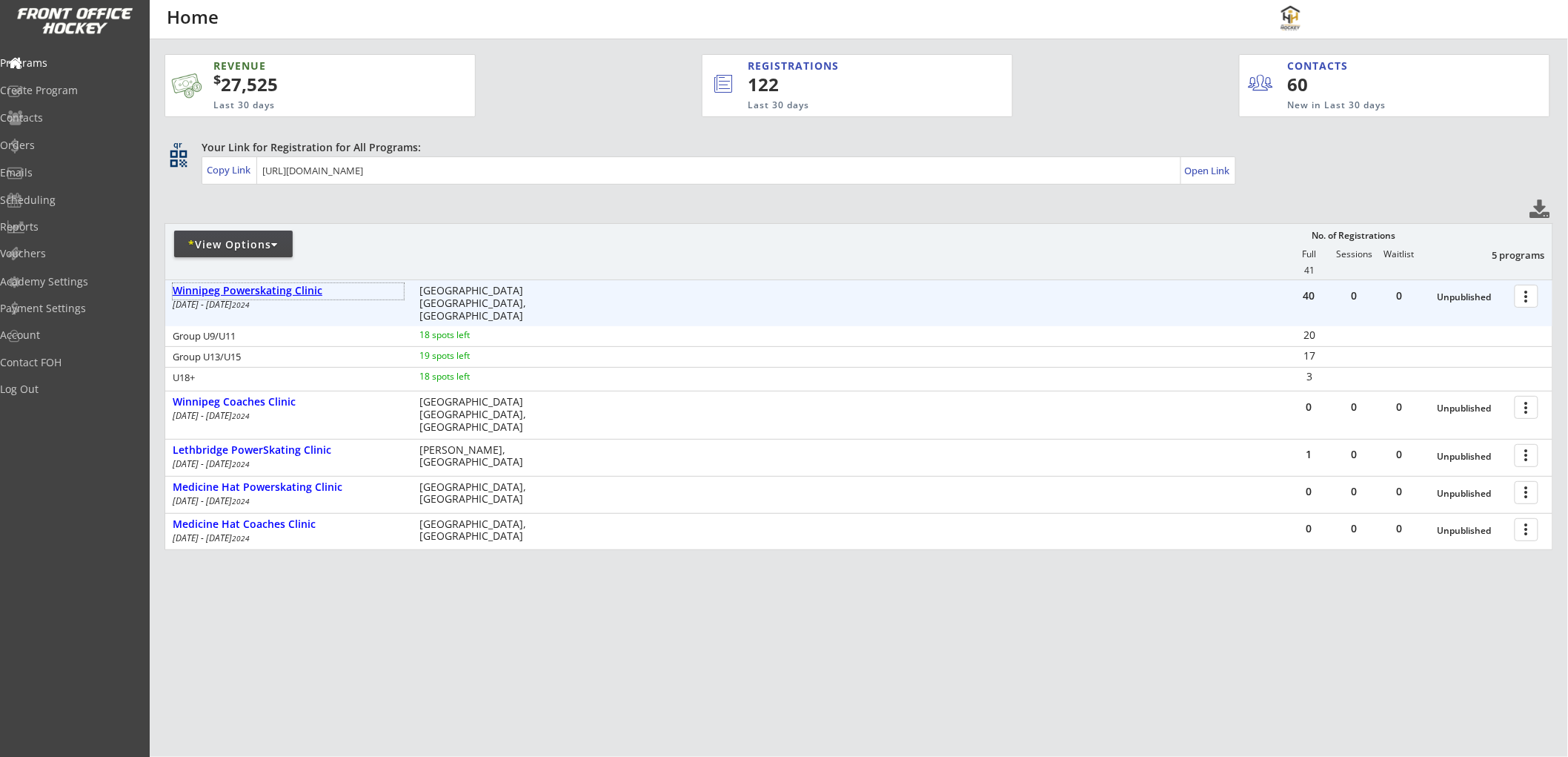
click at [303, 292] on div "Winnipeg Powerskating Clinic" at bounding box center [287, 291] width 231 height 13
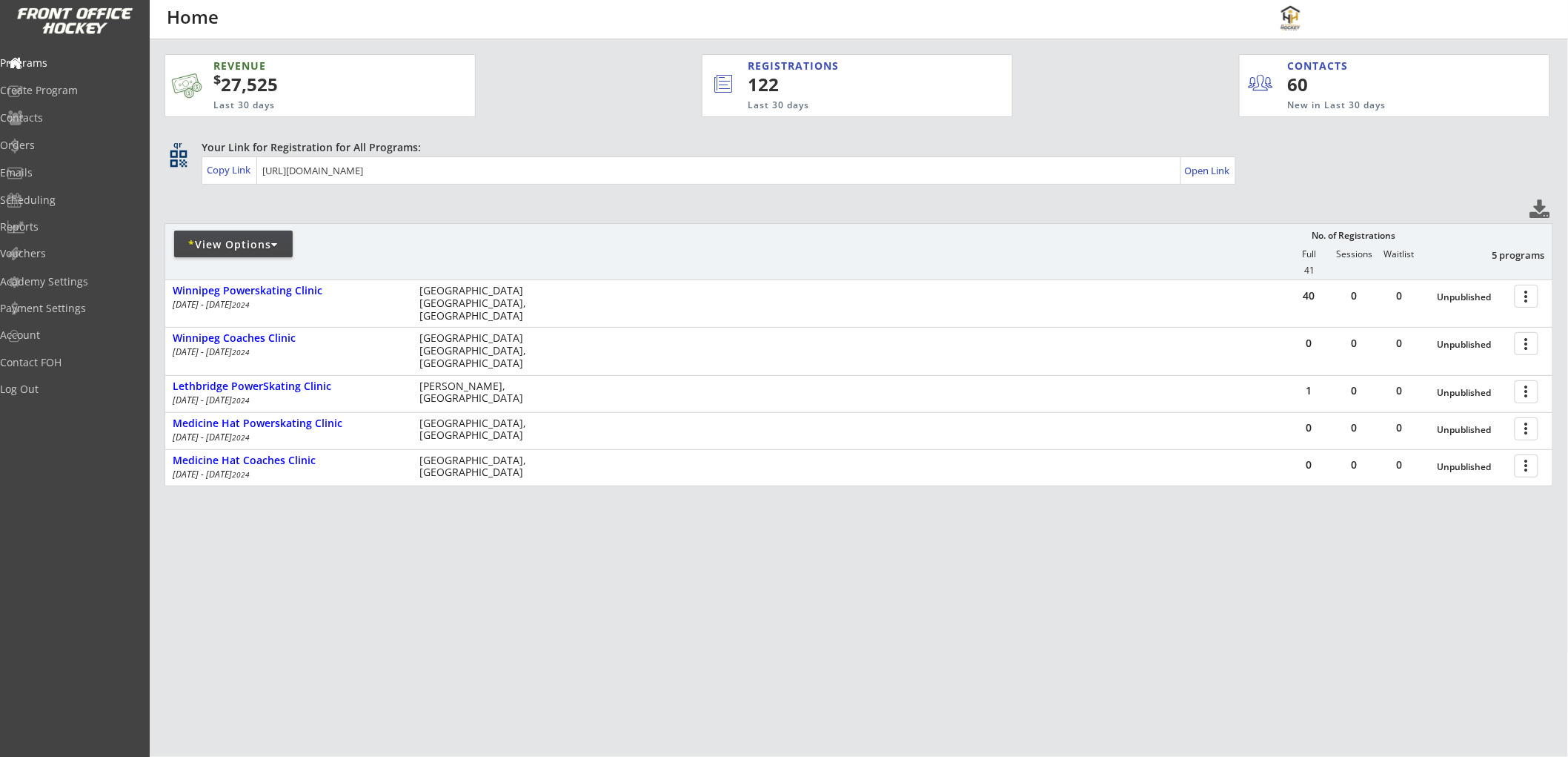
scroll to position [26, 0]
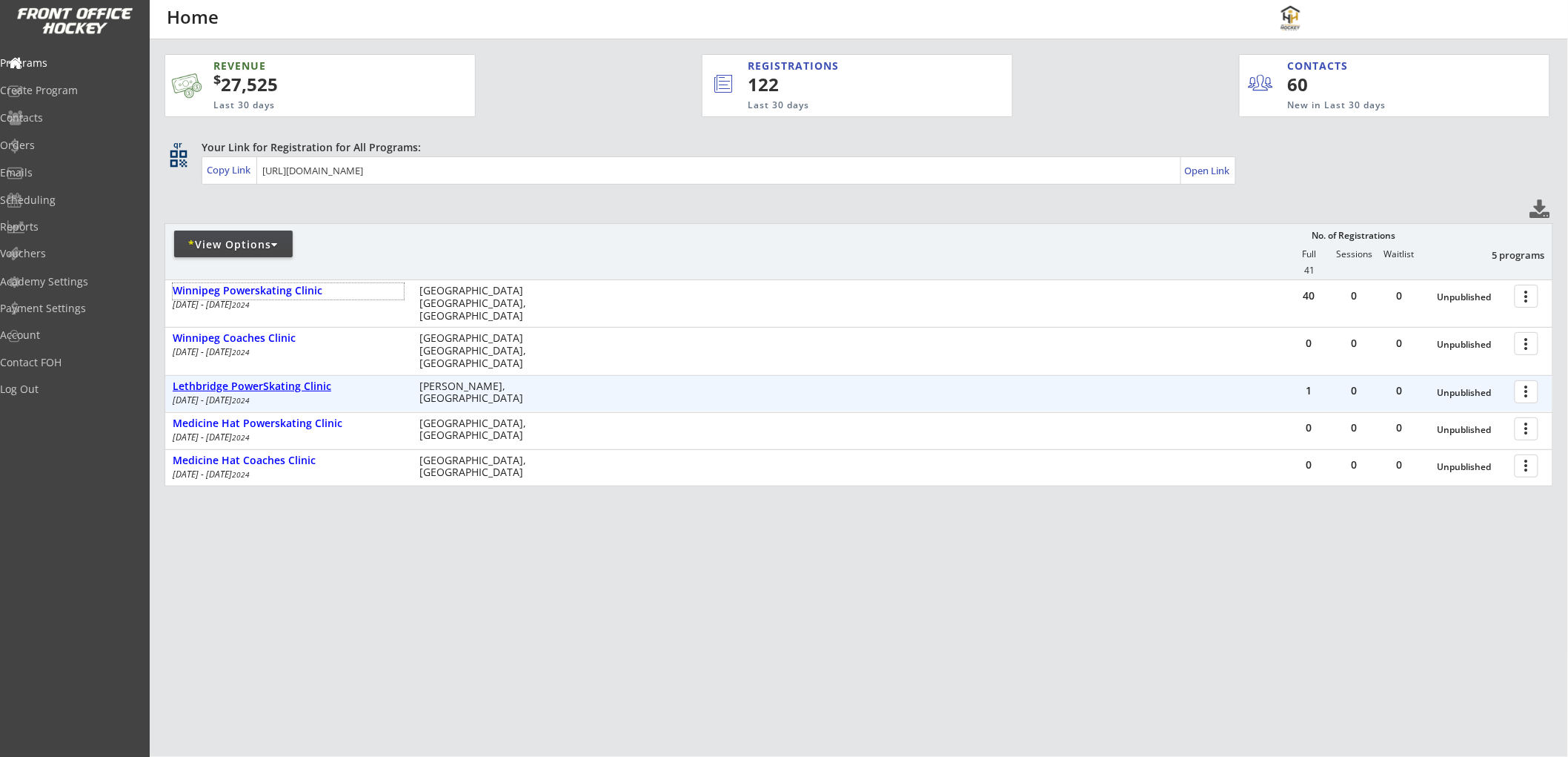
click at [282, 380] on div "Lethbridge PowerSkating Clinic" at bounding box center [287, 387] width 231 height 13
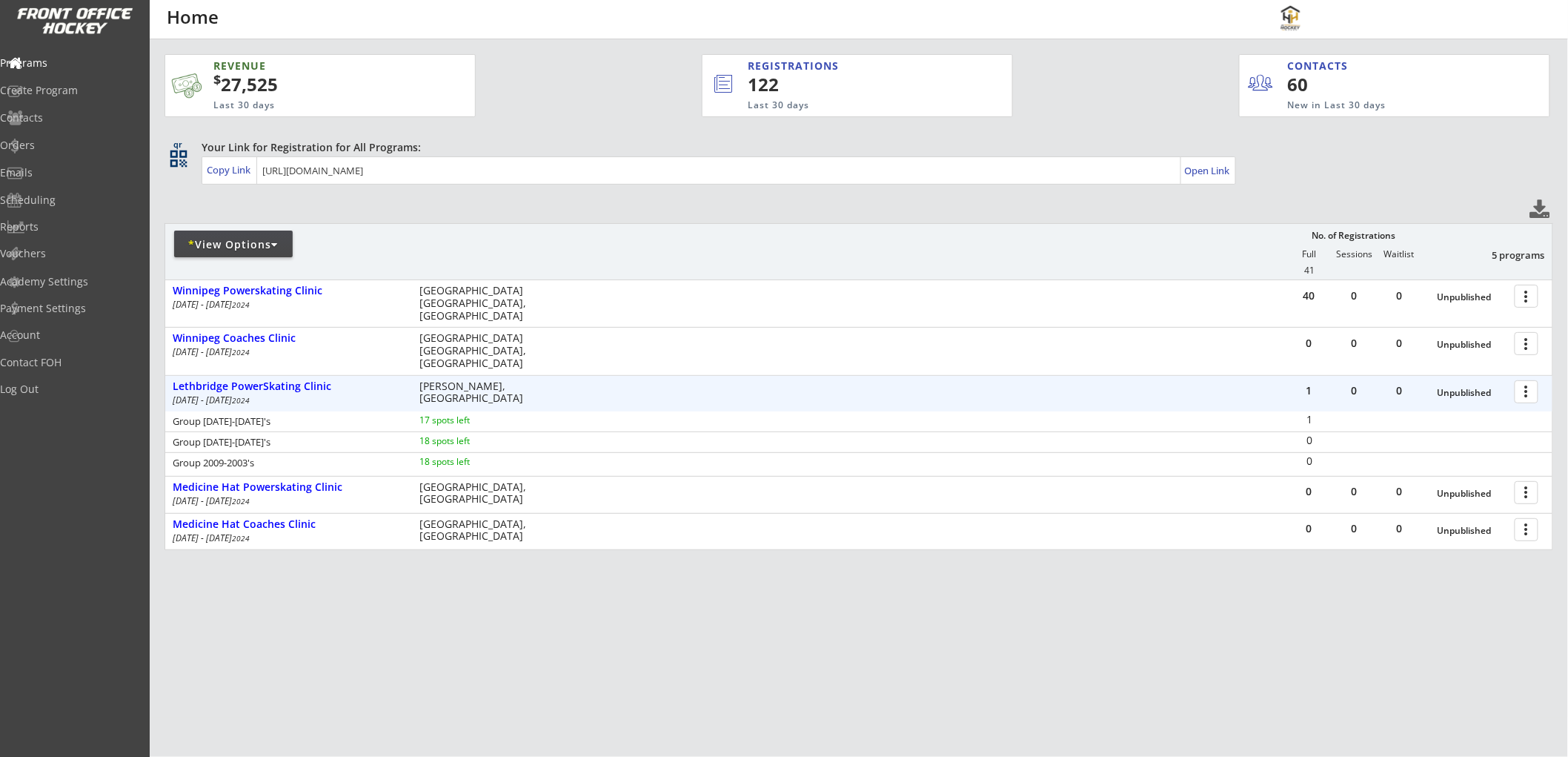
click at [1521, 378] on div at bounding box center [1529, 391] width 26 height 26
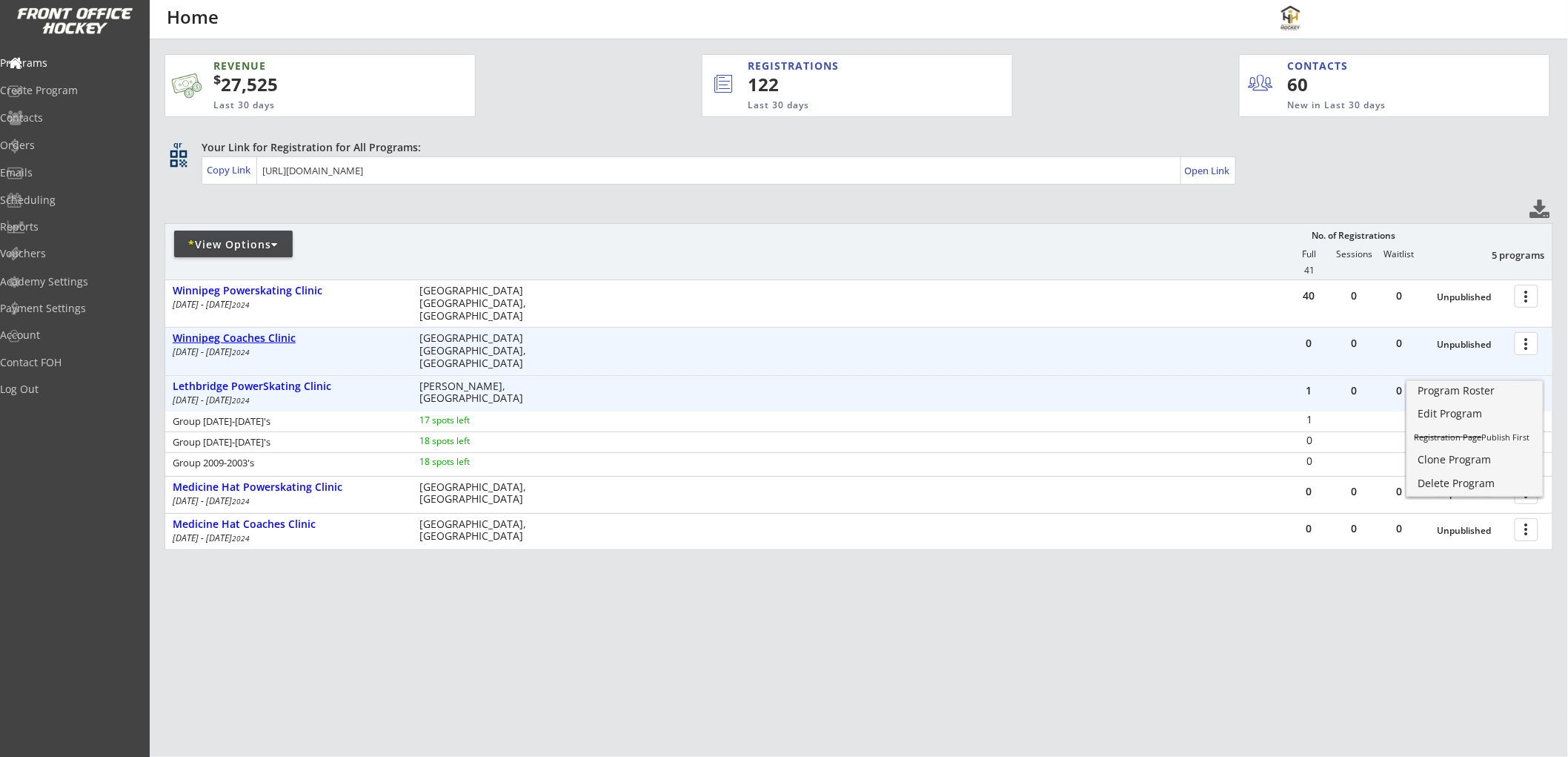
click at [248, 332] on div "Winnipeg Coaches Clinic" at bounding box center [287, 338] width 231 height 13
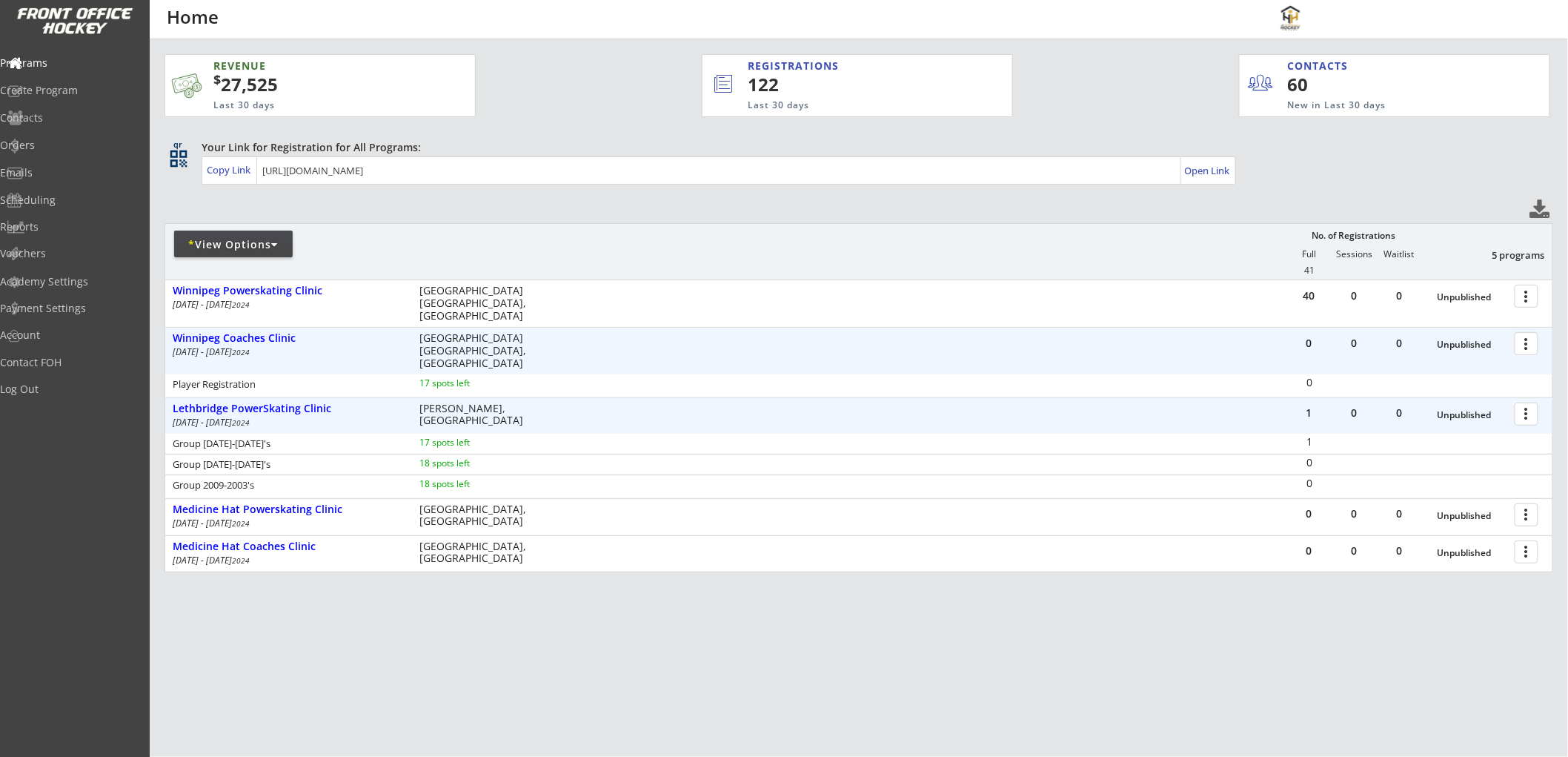
click at [1522, 330] on div at bounding box center [1529, 343] width 26 height 26
drag, startPoint x: 1449, startPoint y: 341, endPoint x: 1470, endPoint y: 363, distance: 30.4
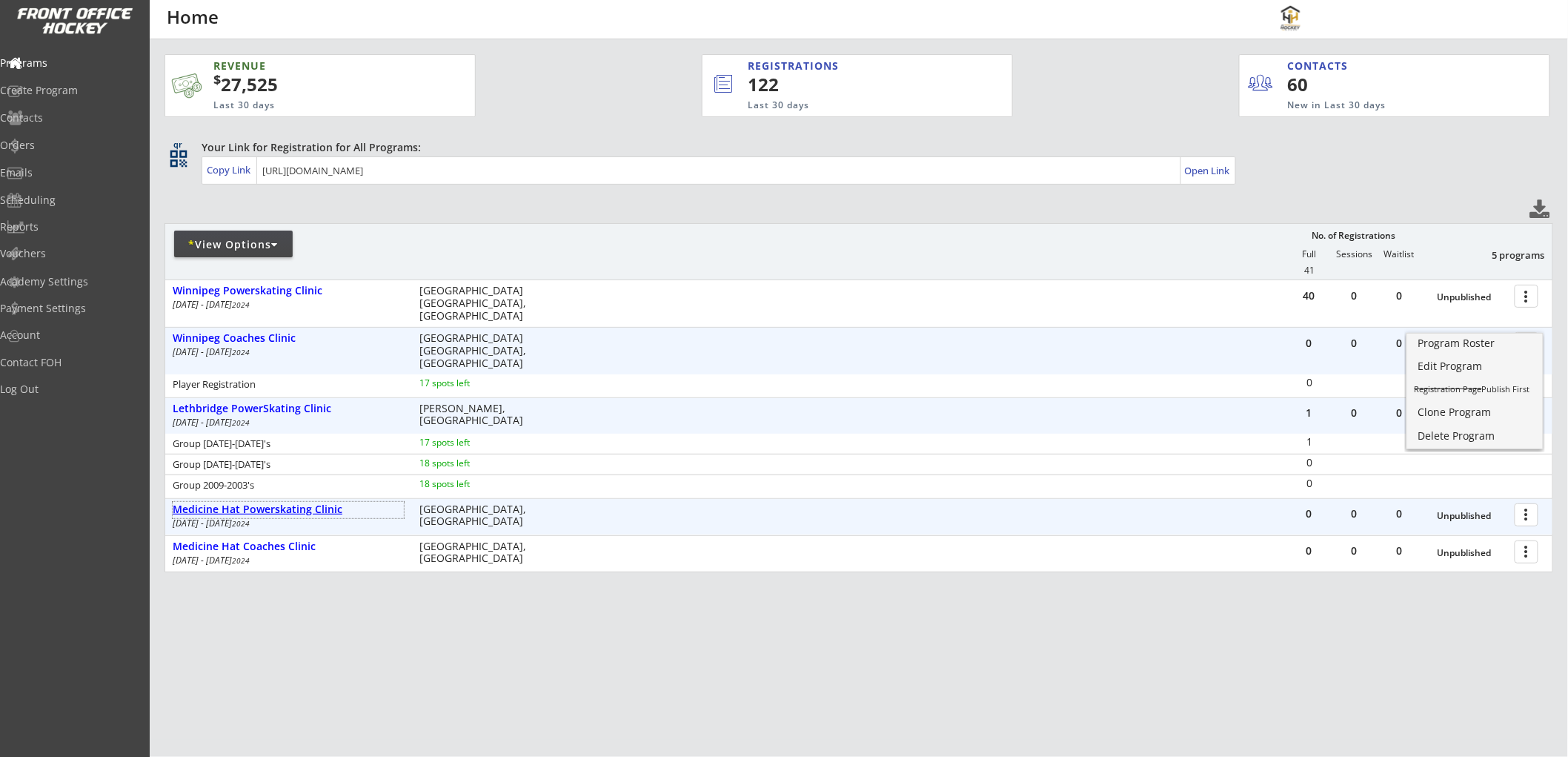
click at [310, 503] on div "Medicine Hat Powerskating Clinic" at bounding box center [287, 510] width 231 height 13
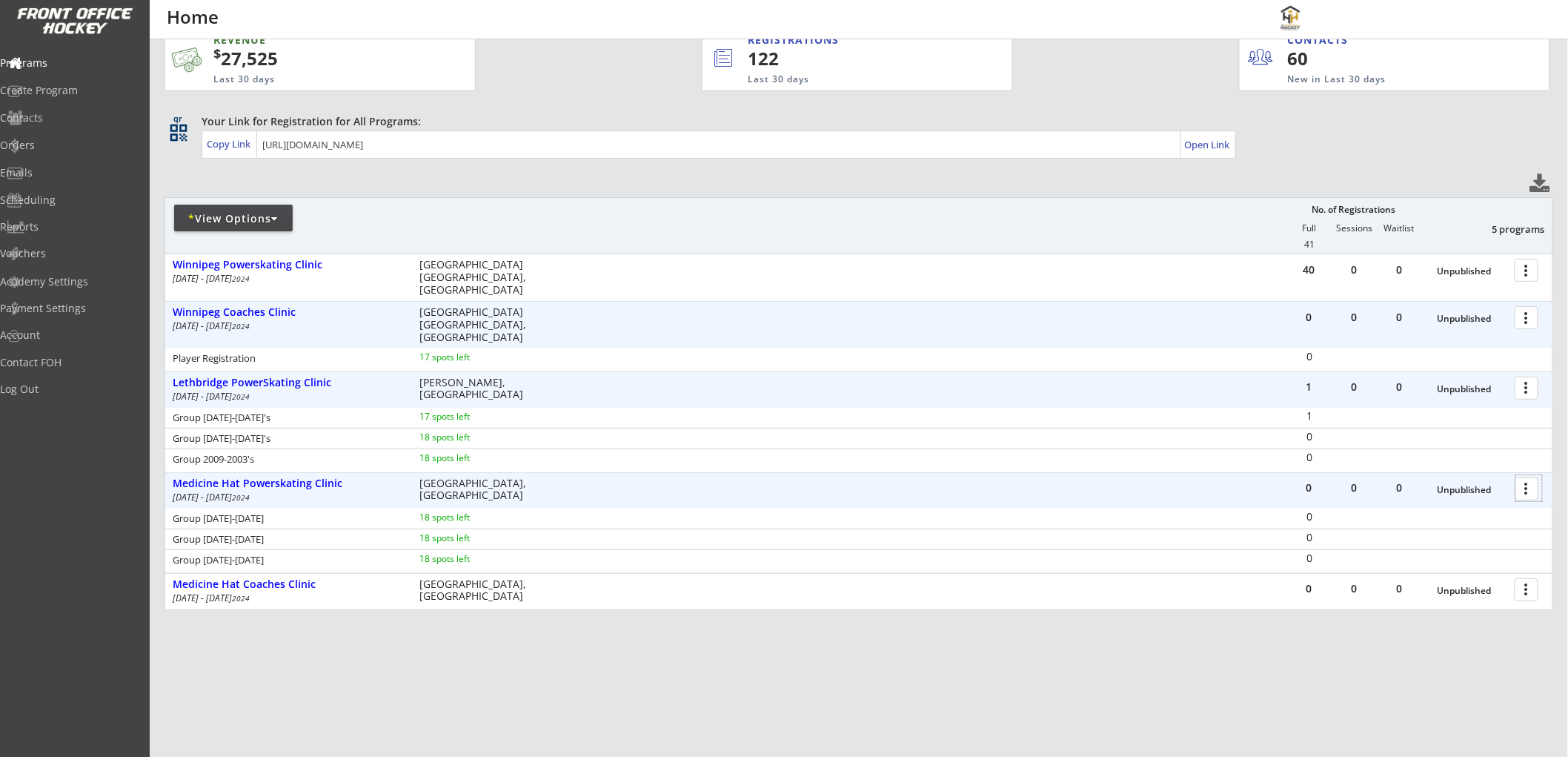
click at [1532, 486] on div at bounding box center [1529, 488] width 26 height 26
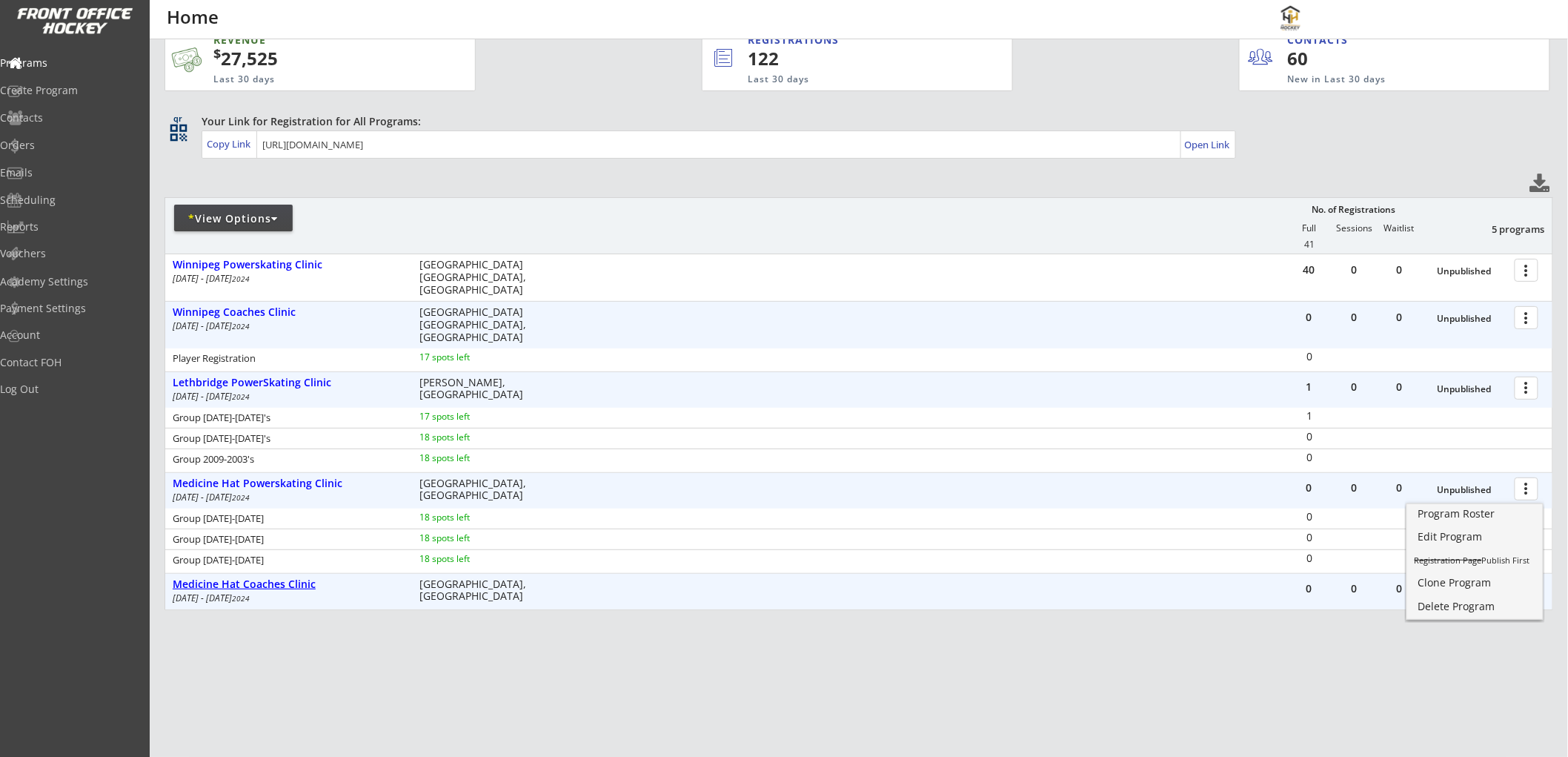
click at [295, 581] on div "Medicine Hat Coaches Clinic" at bounding box center [287, 585] width 231 height 13
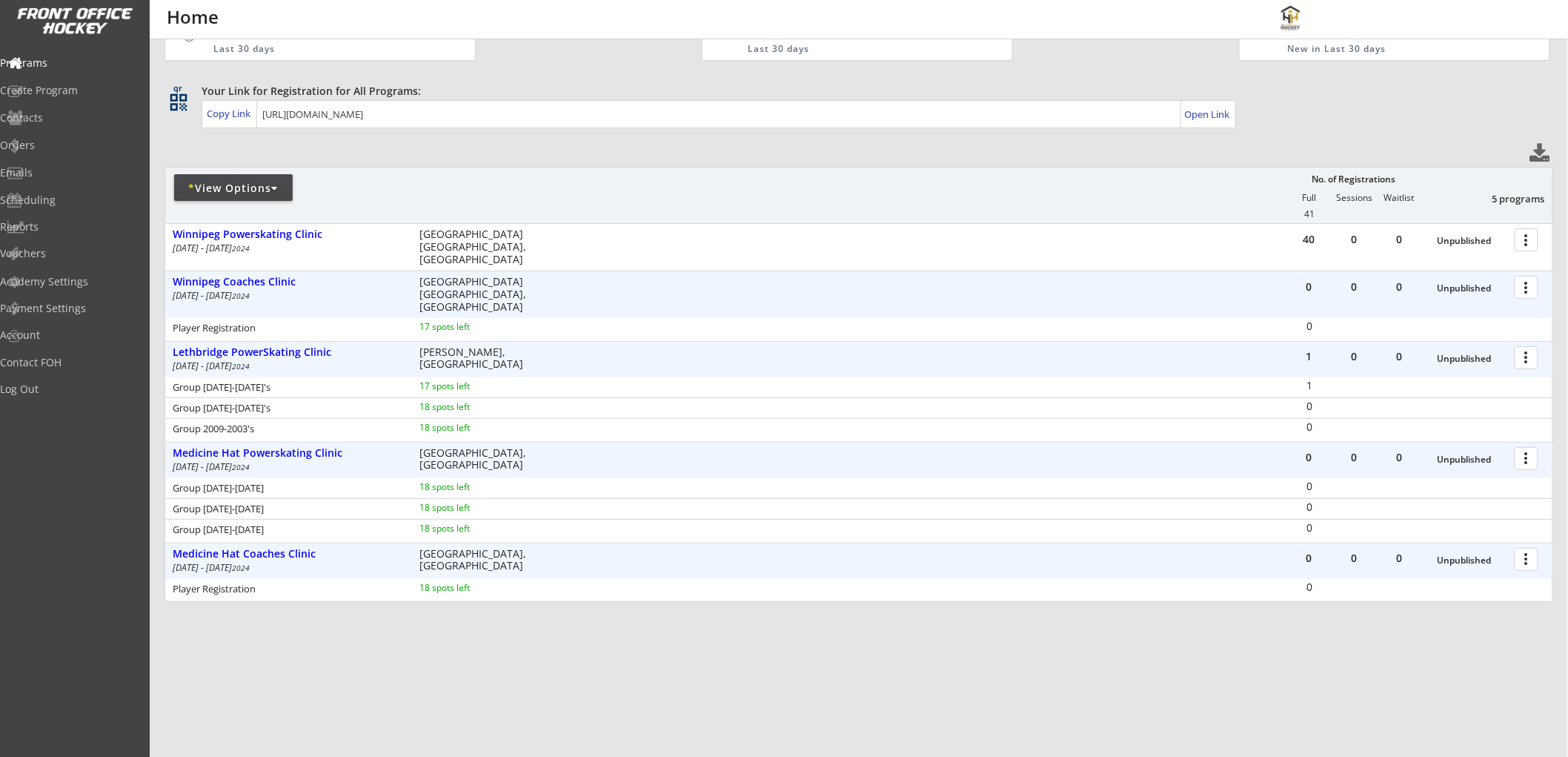
scroll to position [71, 0]
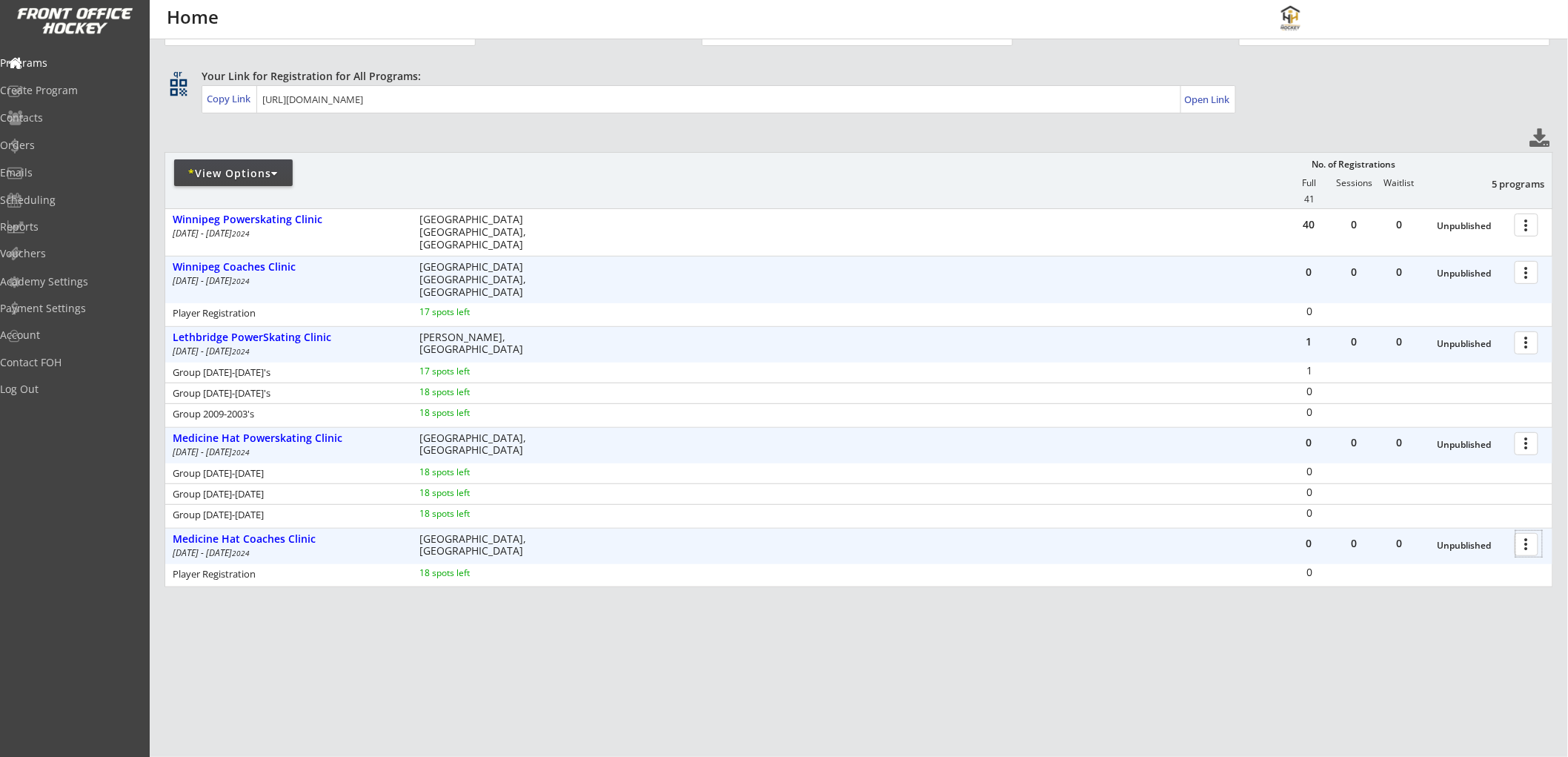
drag, startPoint x: 1529, startPoint y: 545, endPoint x: 1202, endPoint y: 561, distance: 327.4
click at [1201, 561] on div "0 0 0 Unpublished more_vert Medicine Hat Coaches Clinic [DATE] - [DATE] [GEOGRA…" at bounding box center [858, 546] width 1387 height 35
click at [1522, 541] on div at bounding box center [1529, 544] width 26 height 26
click at [228, 169] on div "* View Options" at bounding box center [233, 173] width 118 height 14
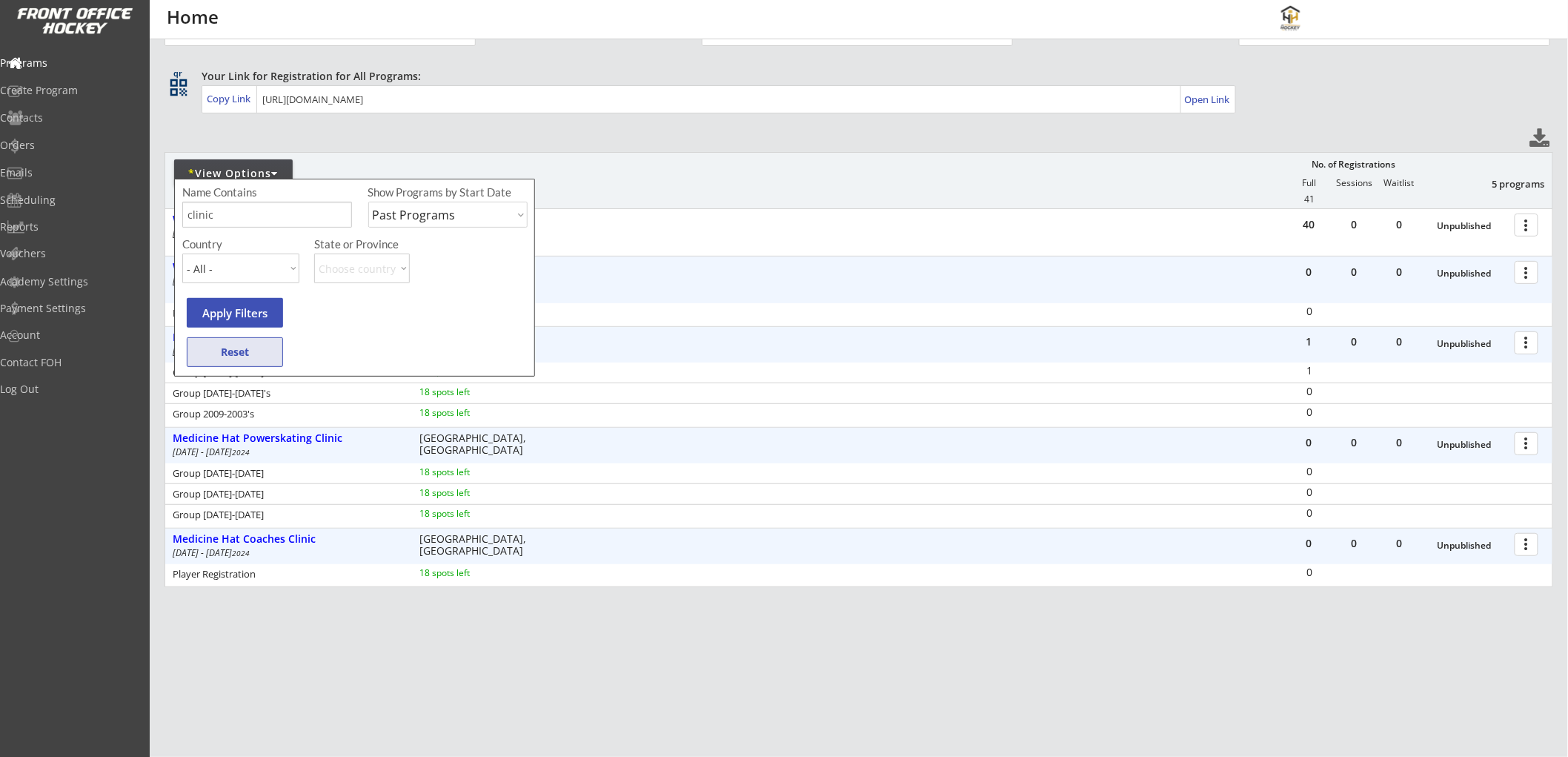
click at [228, 352] on button "Reset" at bounding box center [235, 352] width 97 height 30
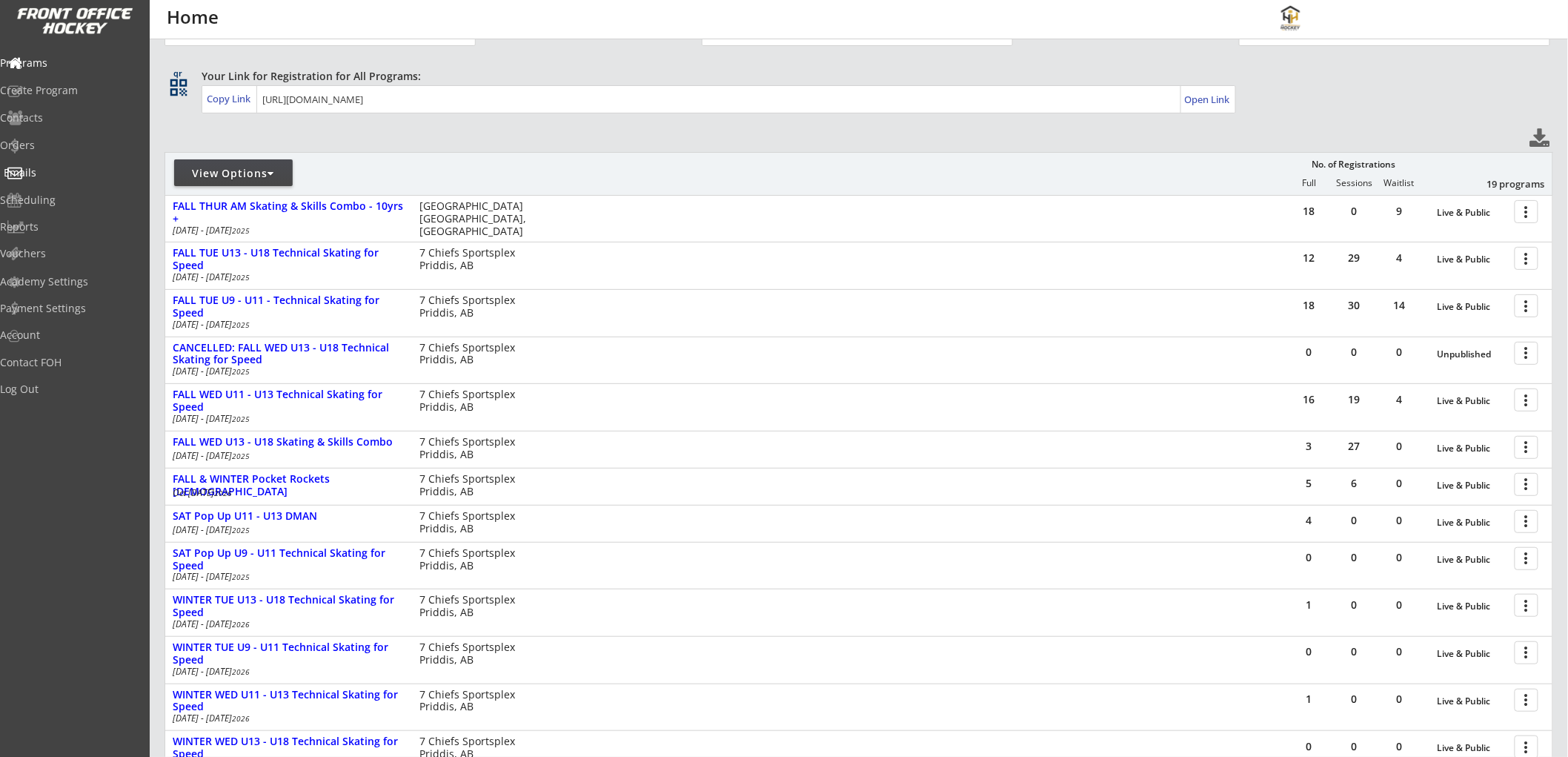
click at [83, 162] on div "Emails" at bounding box center [70, 174] width 141 height 26
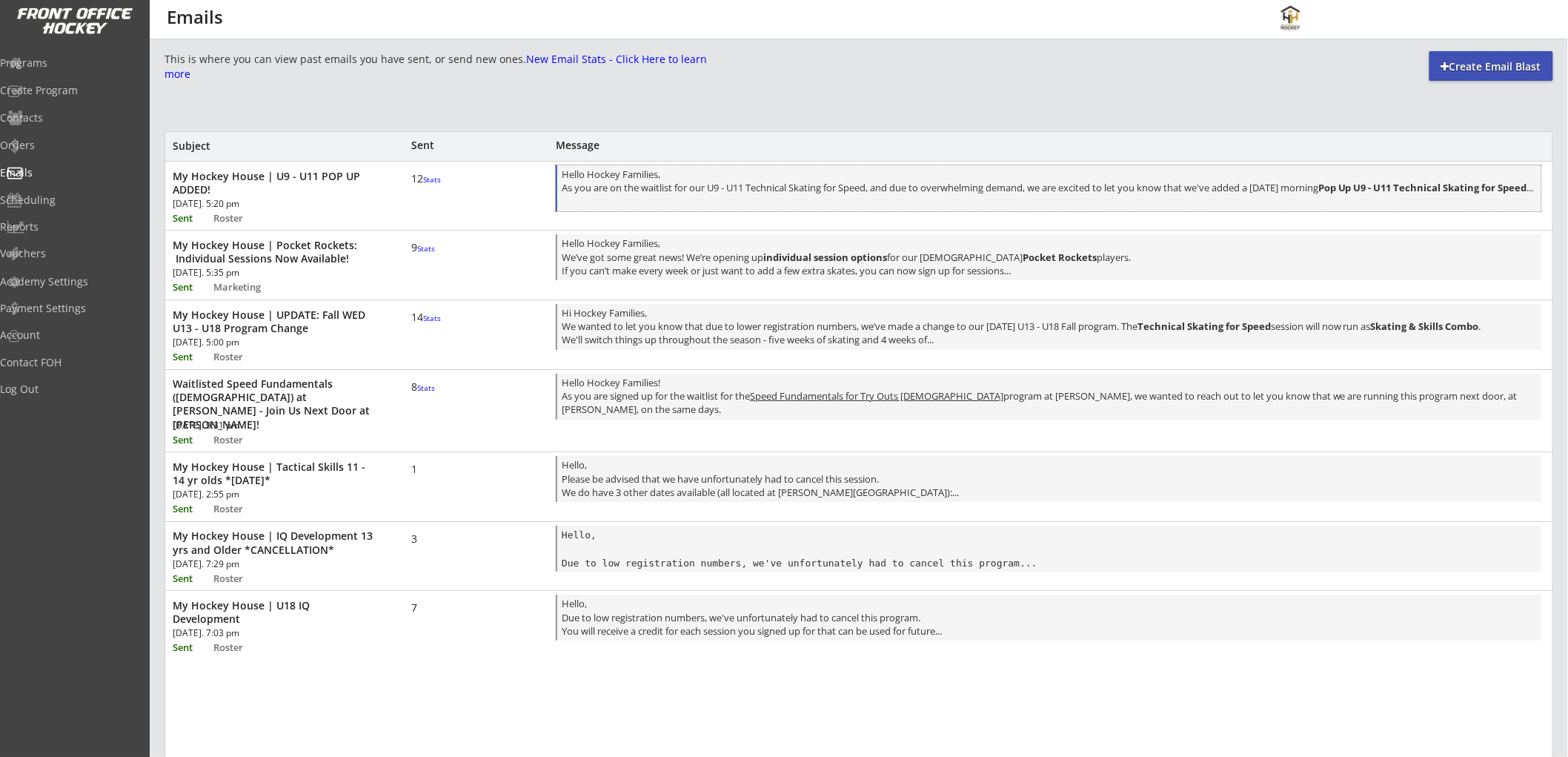
click at [659, 182] on div "Hello Hockey Families, As you are on the waitlist for our U9 - U11 Technical Sk…" at bounding box center [1050, 189] width 976 height 43
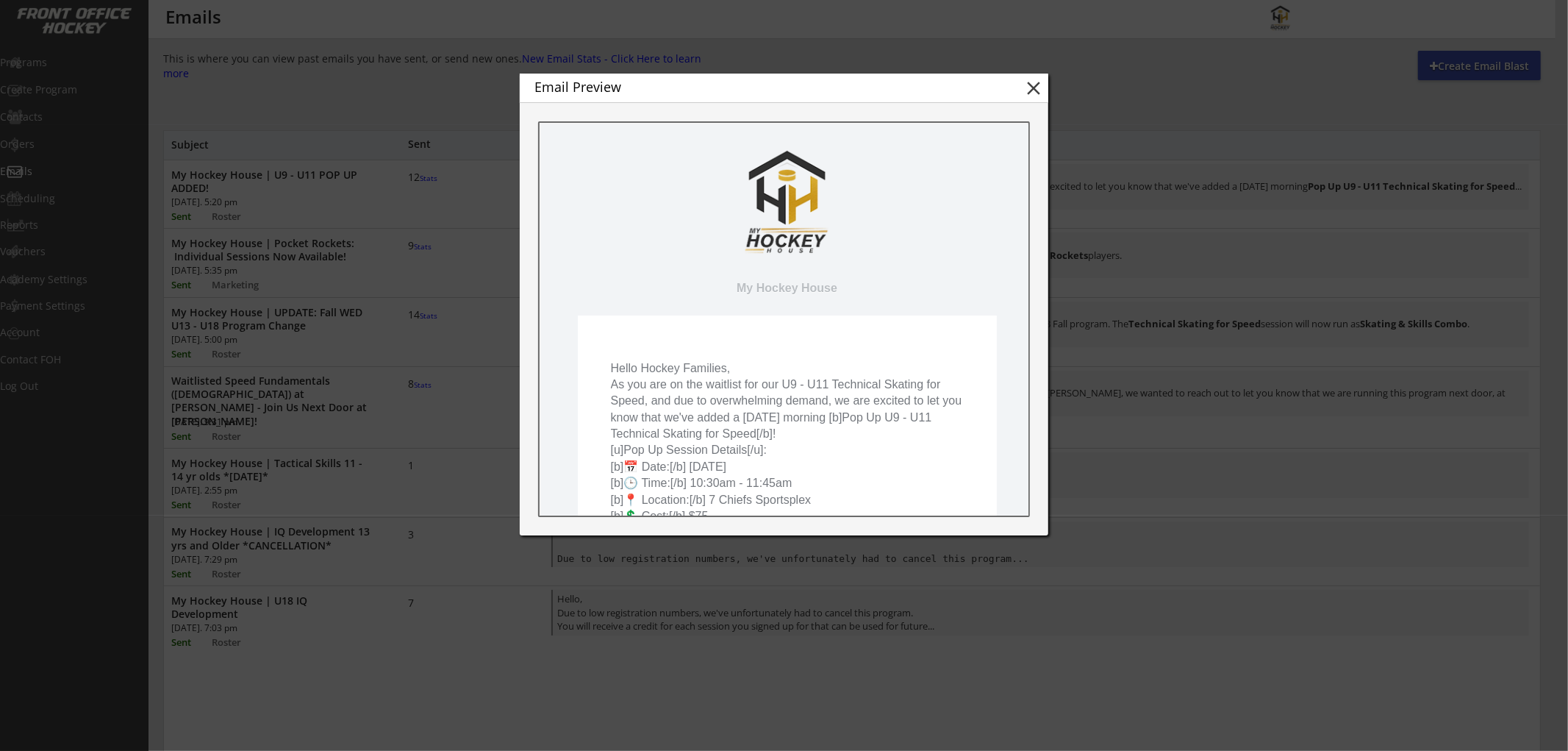
click at [1030, 89] on button "close" at bounding box center [1034, 89] width 22 height 22
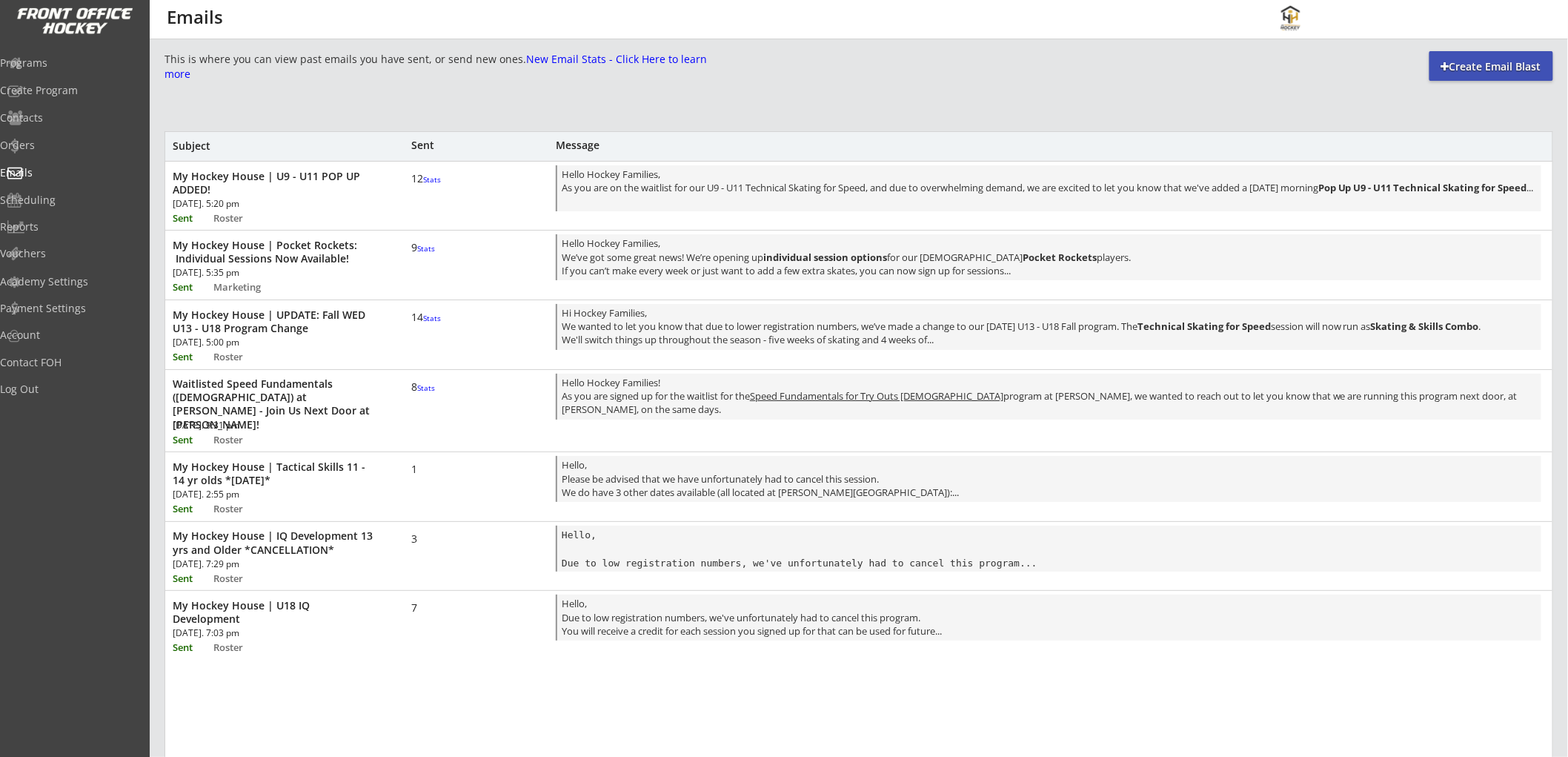
click at [423, 184] on font "Stats" at bounding box center [432, 179] width 18 height 10
